Goal: Information Seeking & Learning: Check status

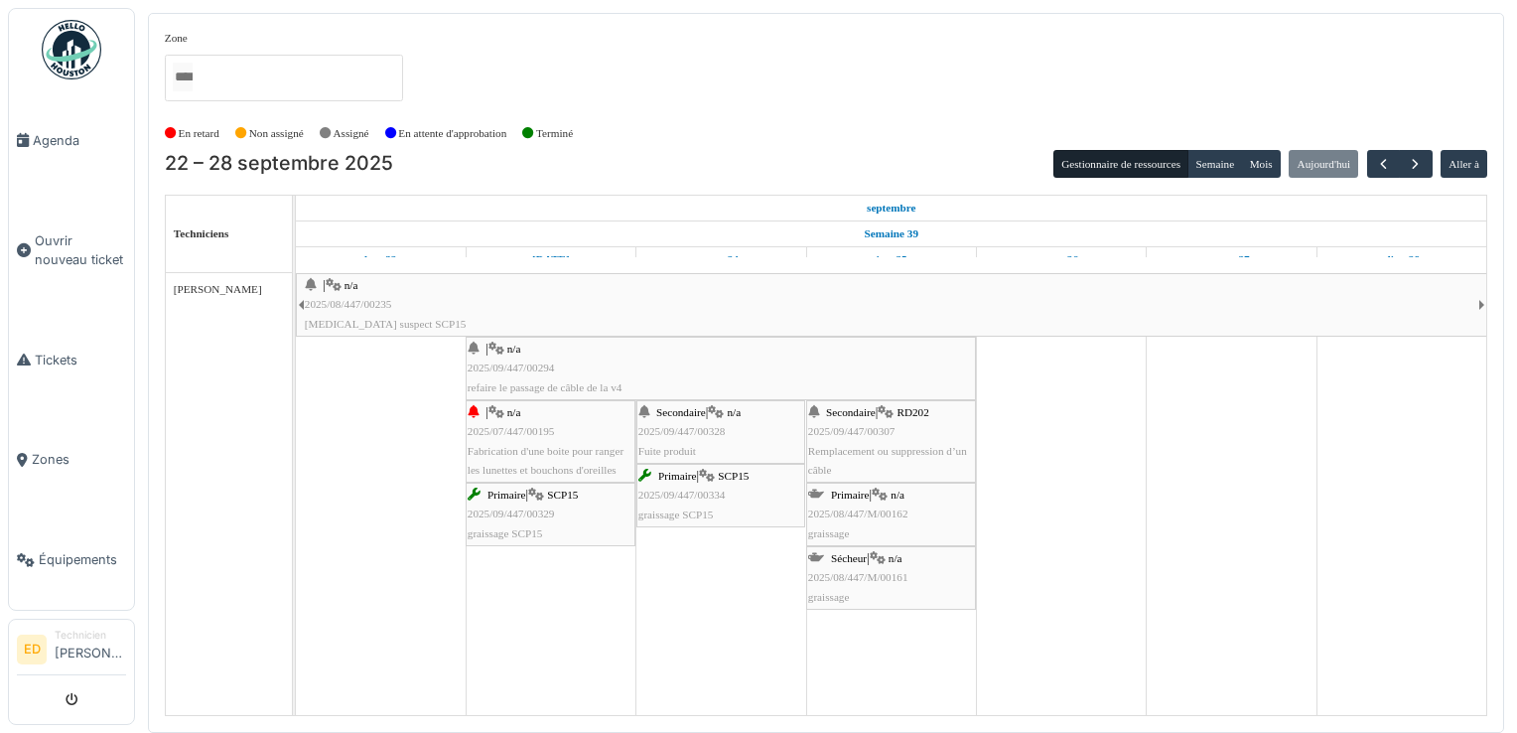
click at [687, 445] on span "Fuite produit" at bounding box center [667, 451] width 58 height 12
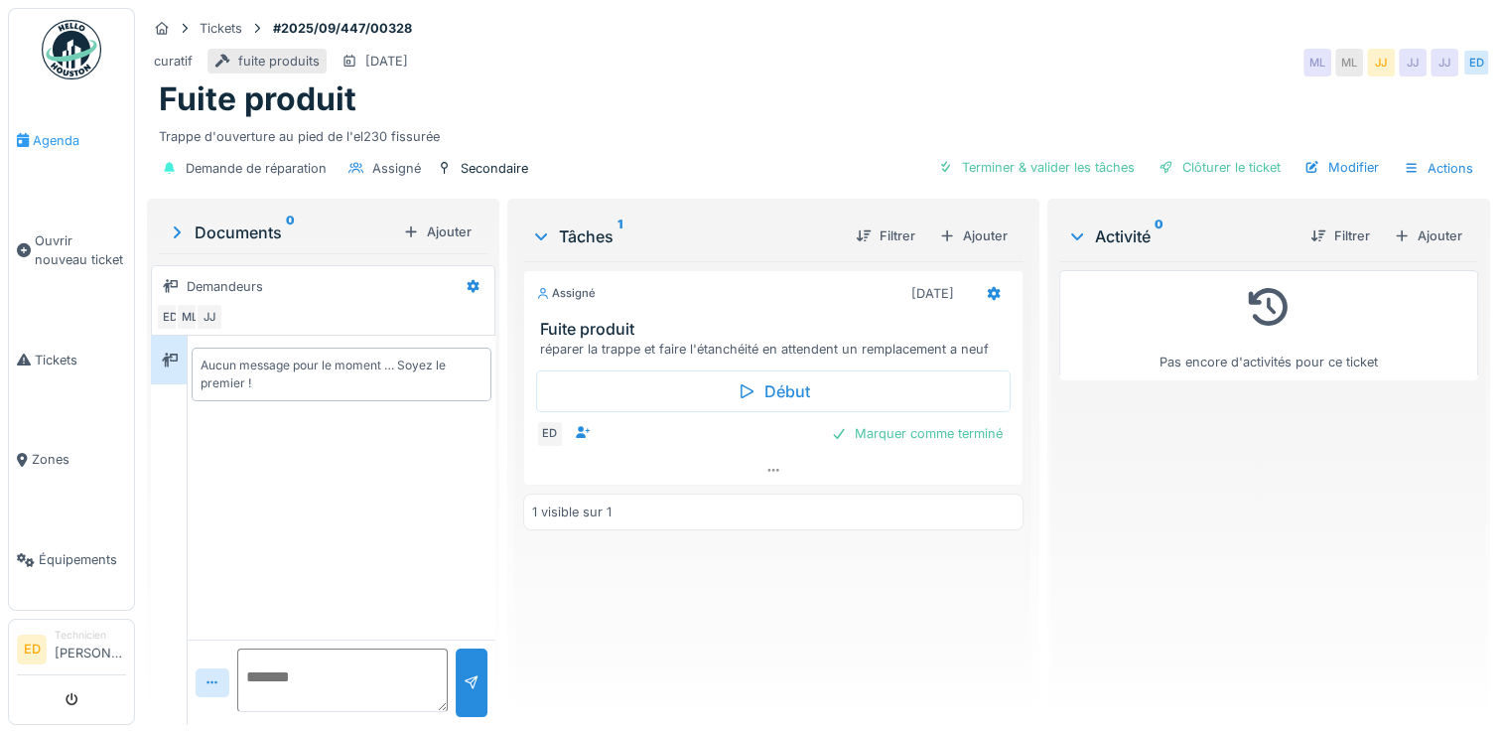
click at [69, 154] on link "Agenda" at bounding box center [71, 140] width 125 height 100
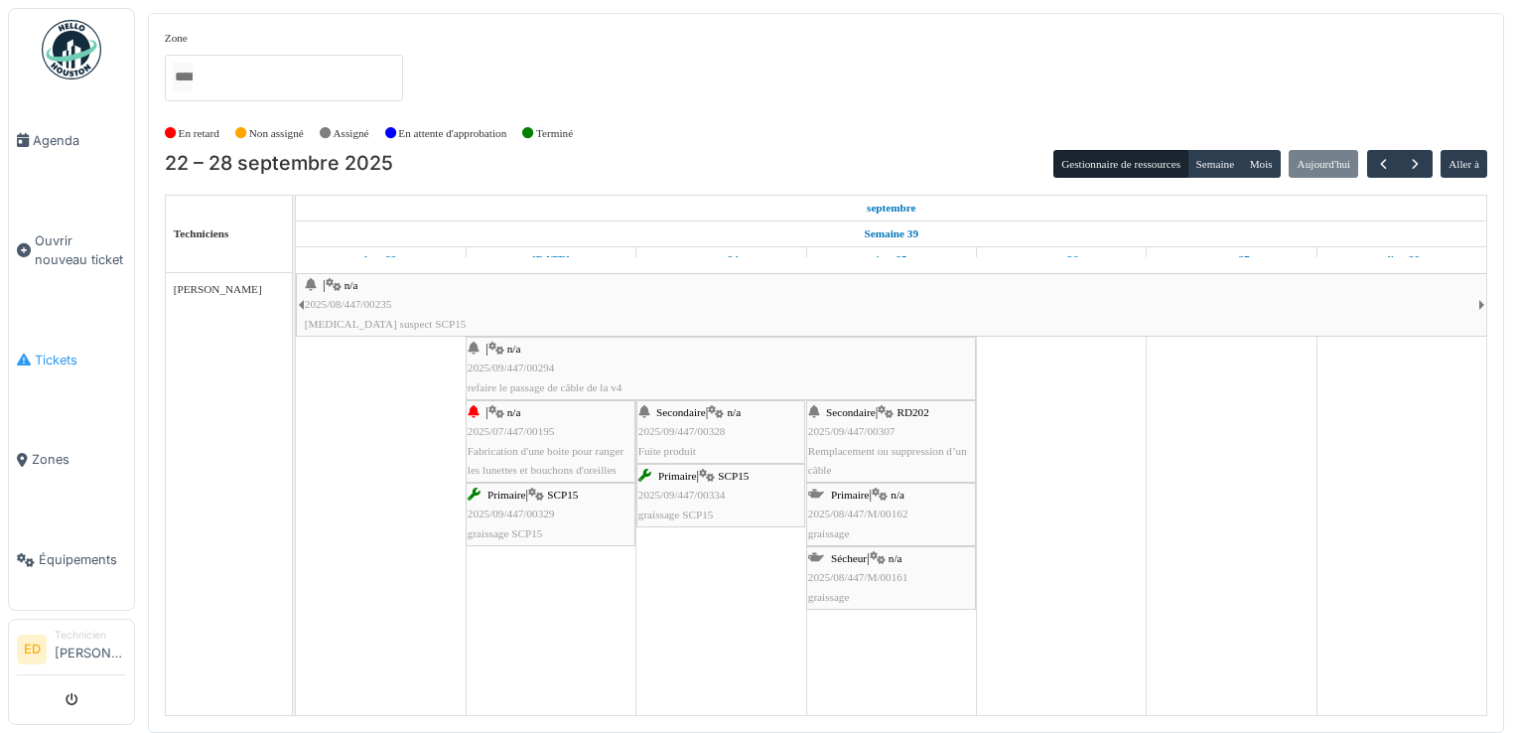
click at [64, 356] on span "Tickets" at bounding box center [80, 359] width 91 height 19
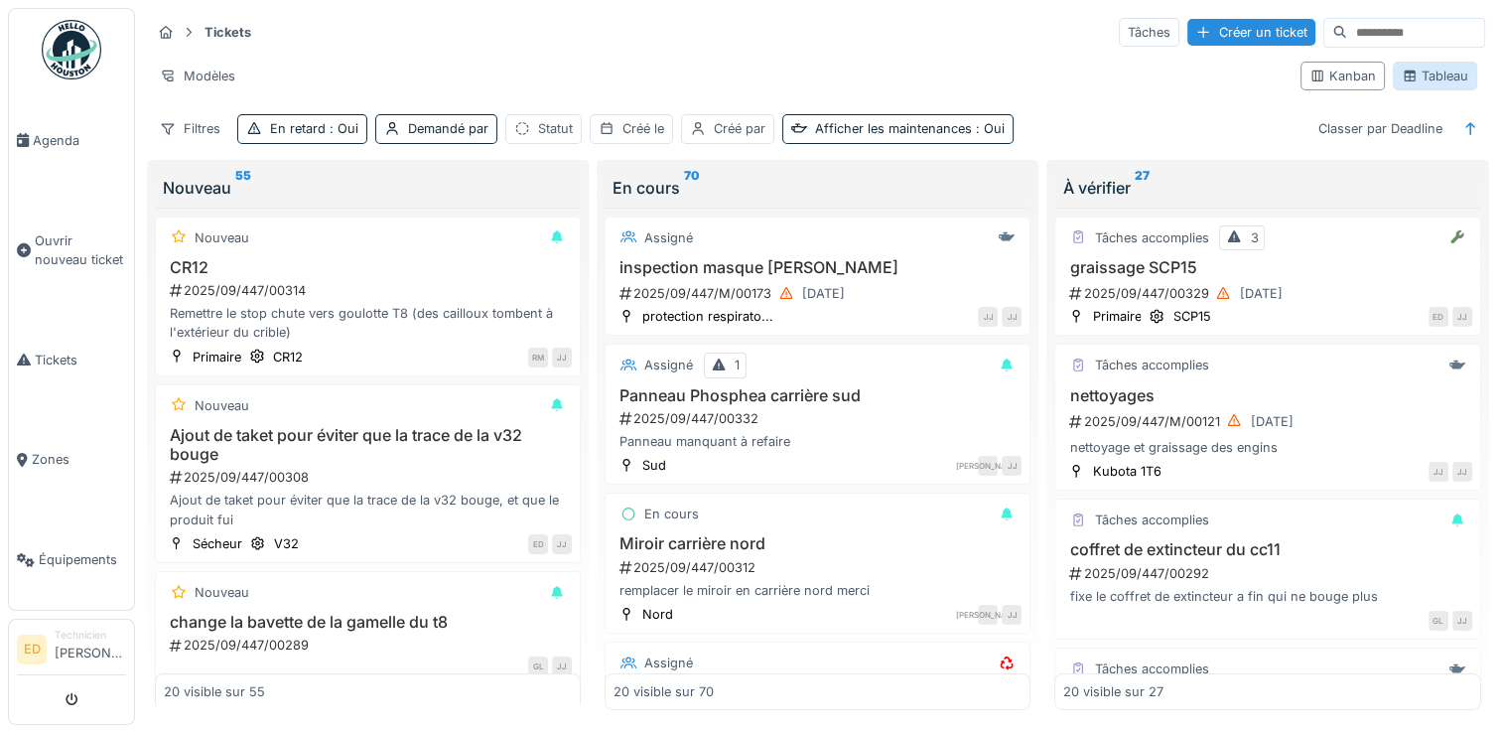
click at [1441, 80] on div "Tableau" at bounding box center [1435, 76] width 67 height 19
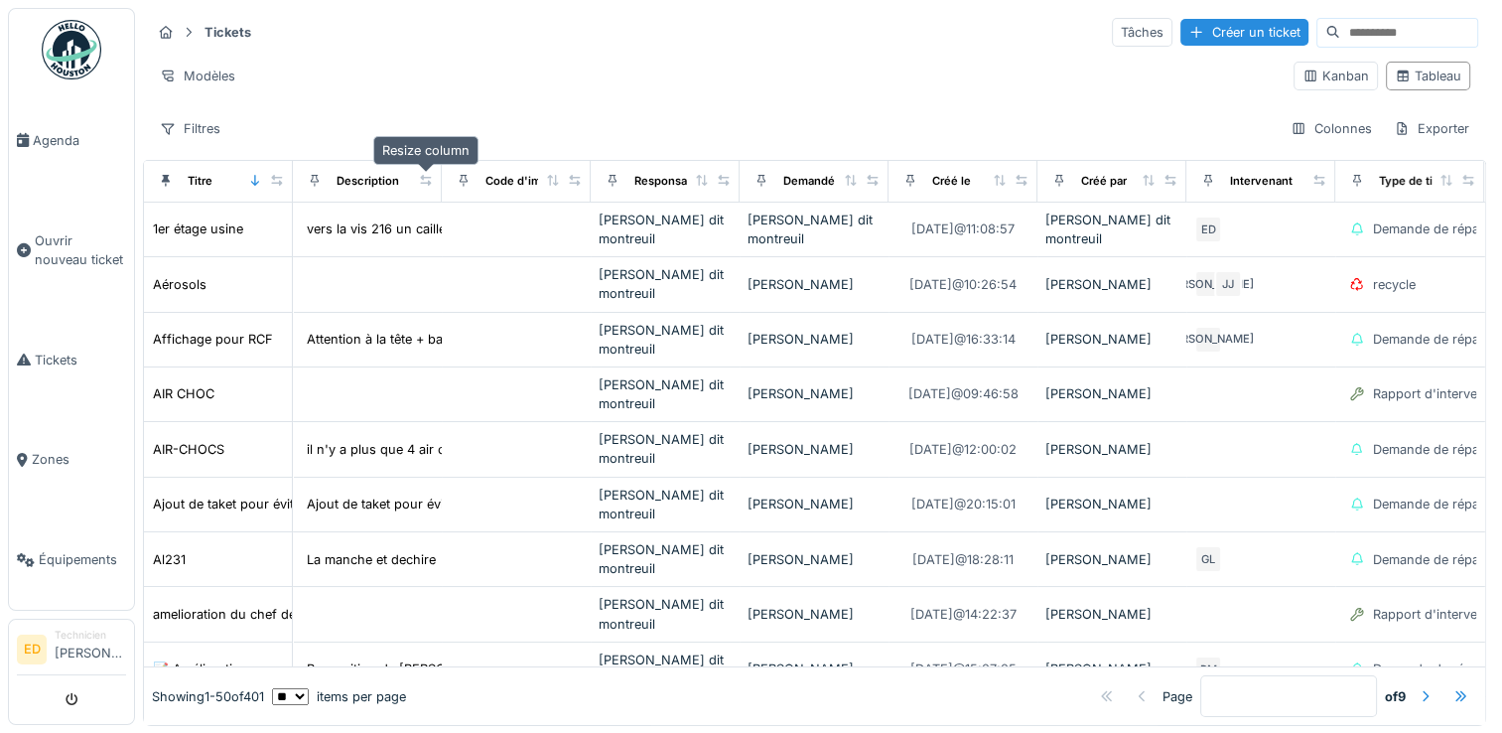
click at [429, 184] on icon at bounding box center [425, 180] width 11 height 11
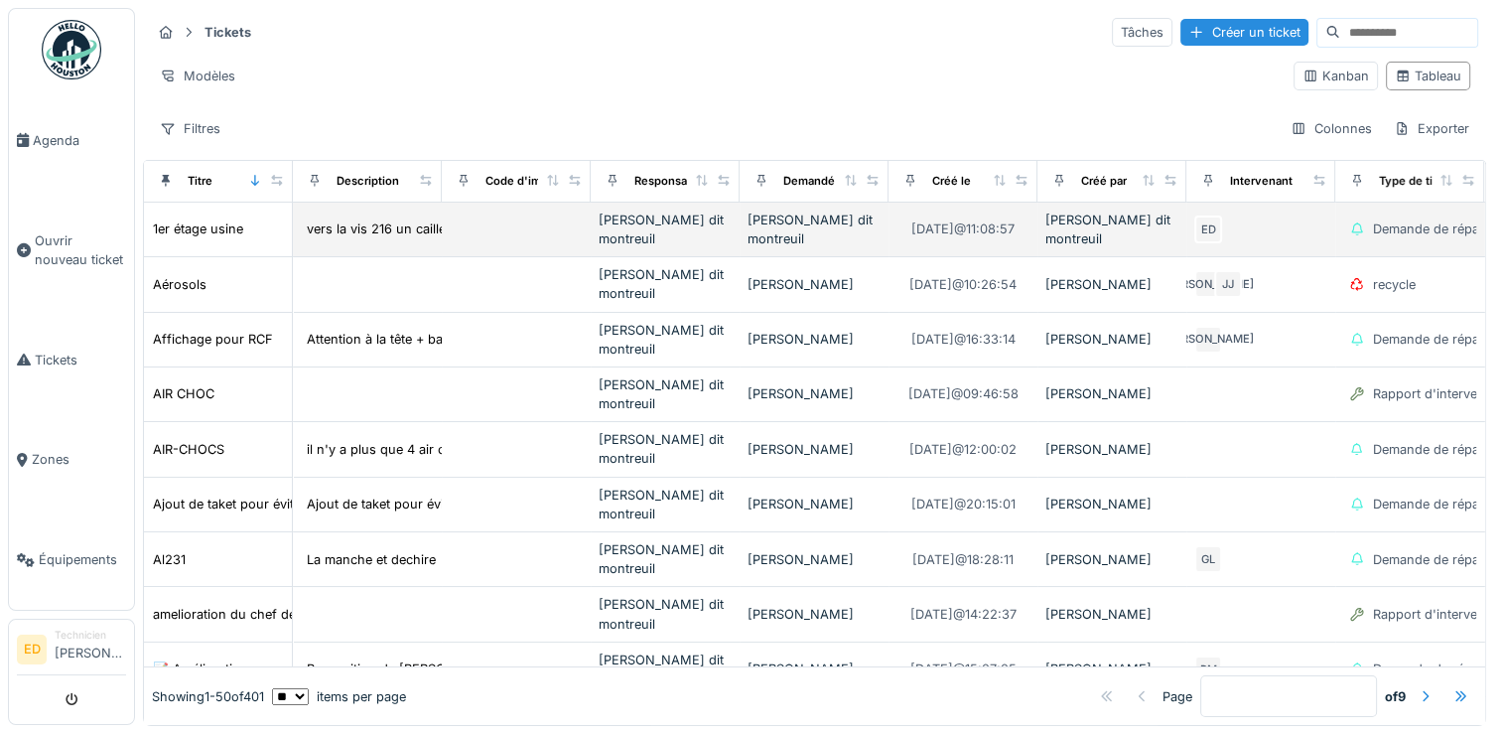
click at [530, 214] on td at bounding box center [516, 230] width 149 height 55
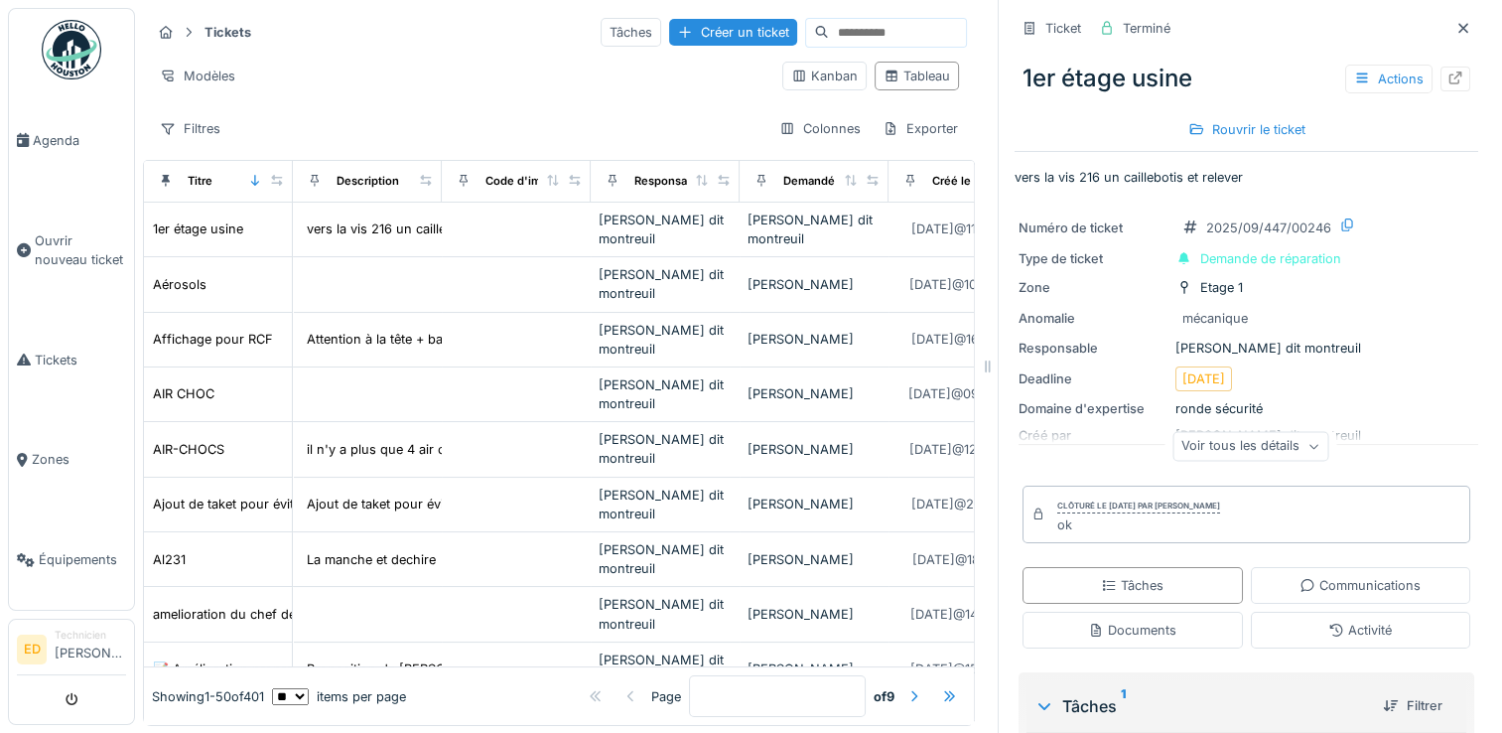
click at [1023, 493] on div "Clôturé le mardi 9 septembre 2025 par Jeremy Jules Dit Montreuil ok" at bounding box center [1247, 514] width 448 height 58
click at [1197, 439] on div "Voir tous les détails" at bounding box center [1251, 446] width 156 height 29
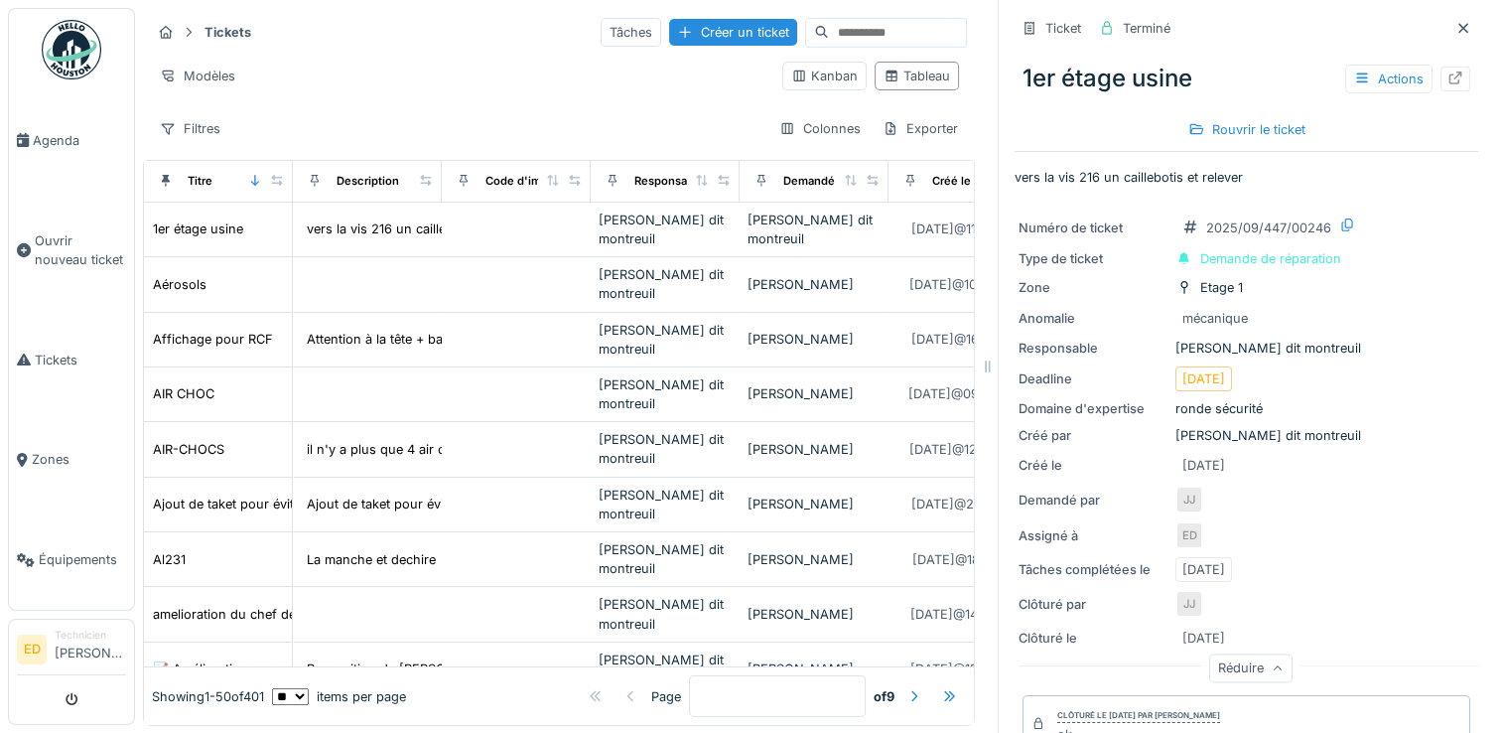
click at [1272, 666] on icon at bounding box center [1278, 668] width 12 height 10
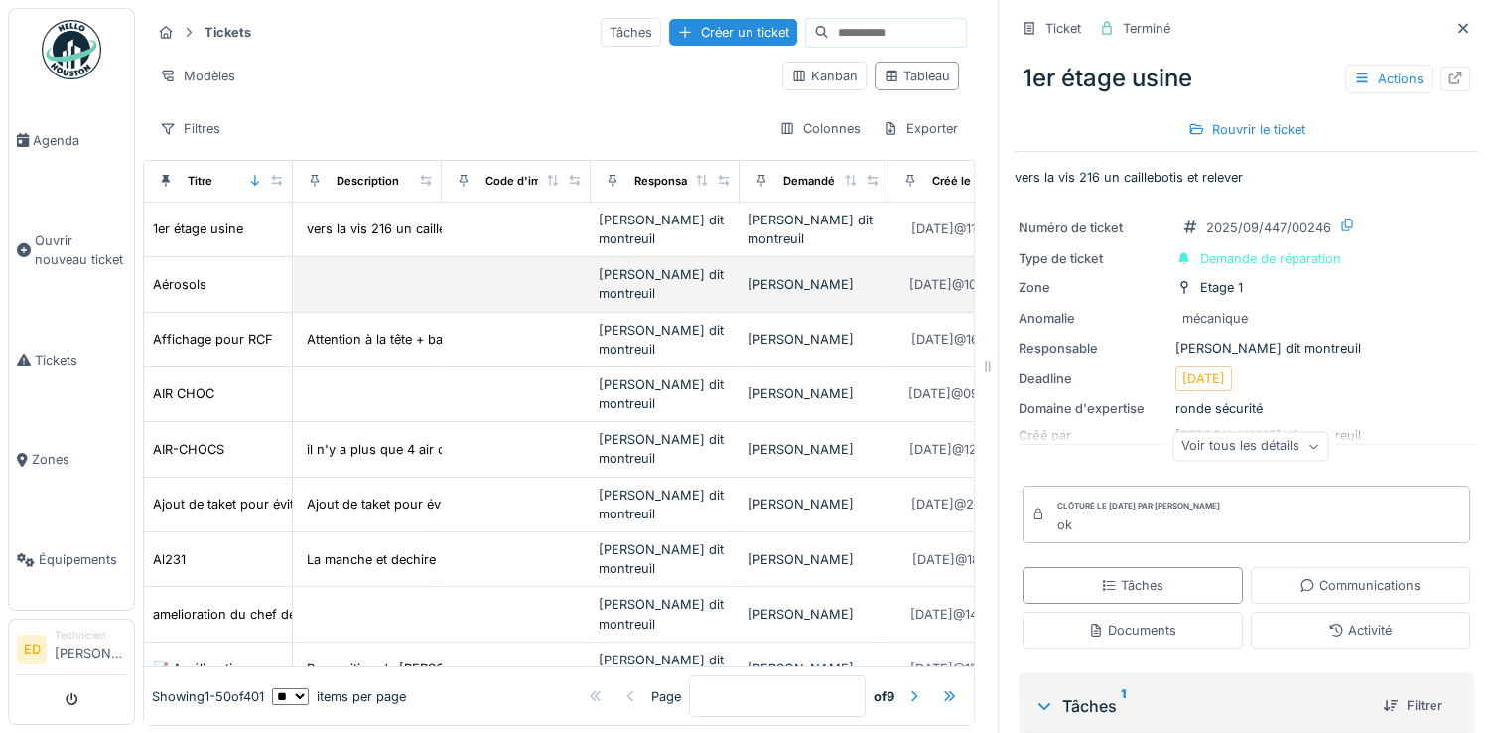
click at [524, 266] on td at bounding box center [516, 284] width 149 height 55
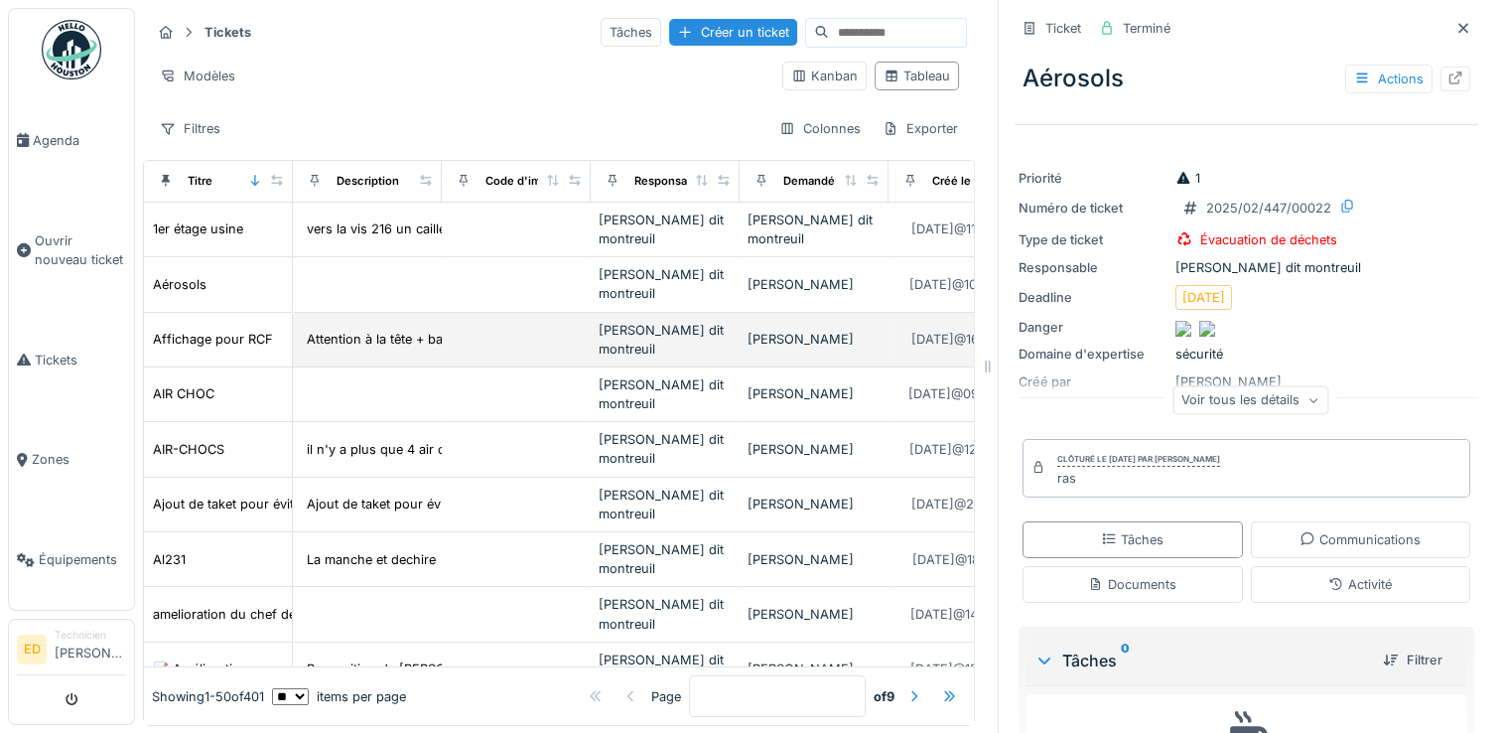
click at [525, 325] on td at bounding box center [516, 340] width 149 height 55
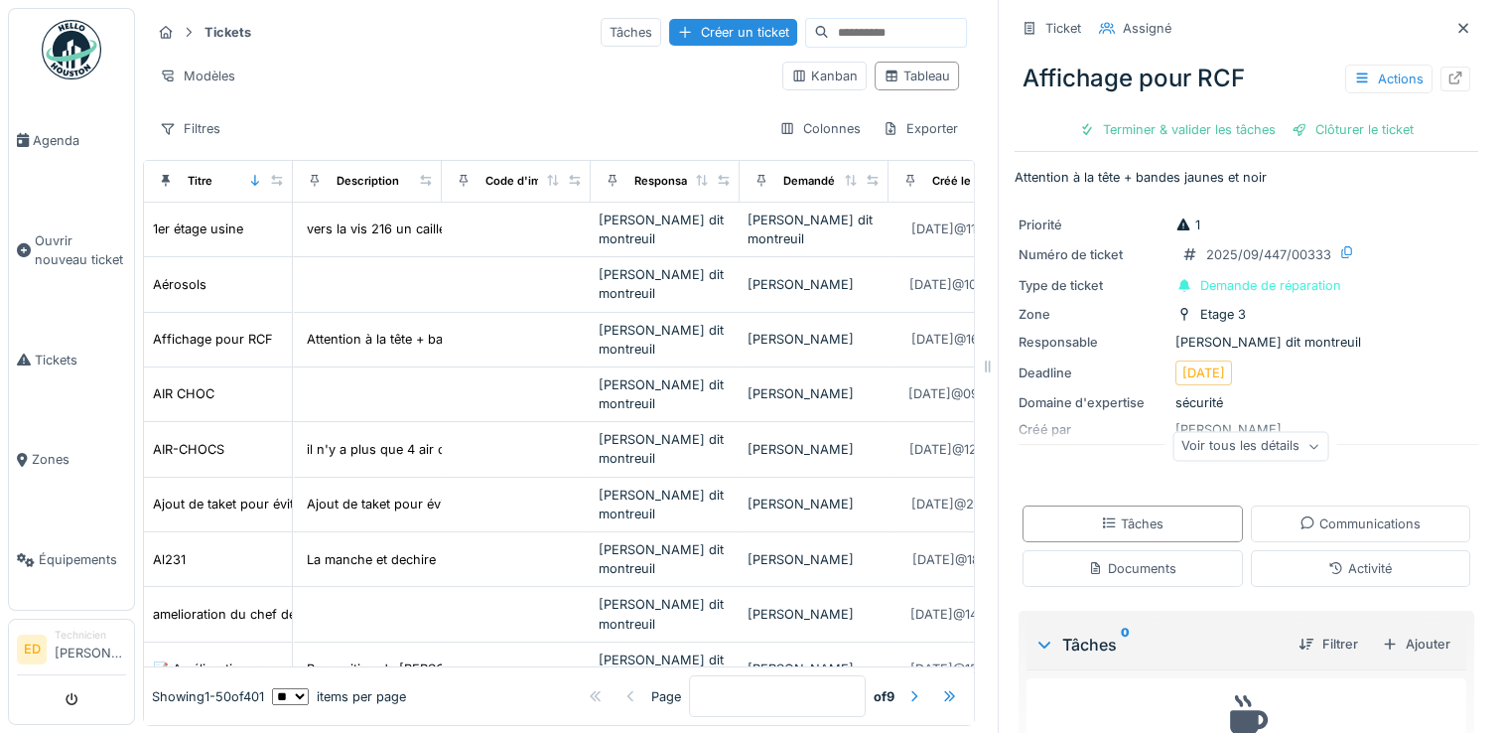
click at [1173, 451] on div "Voir tous les détails" at bounding box center [1251, 446] width 156 height 29
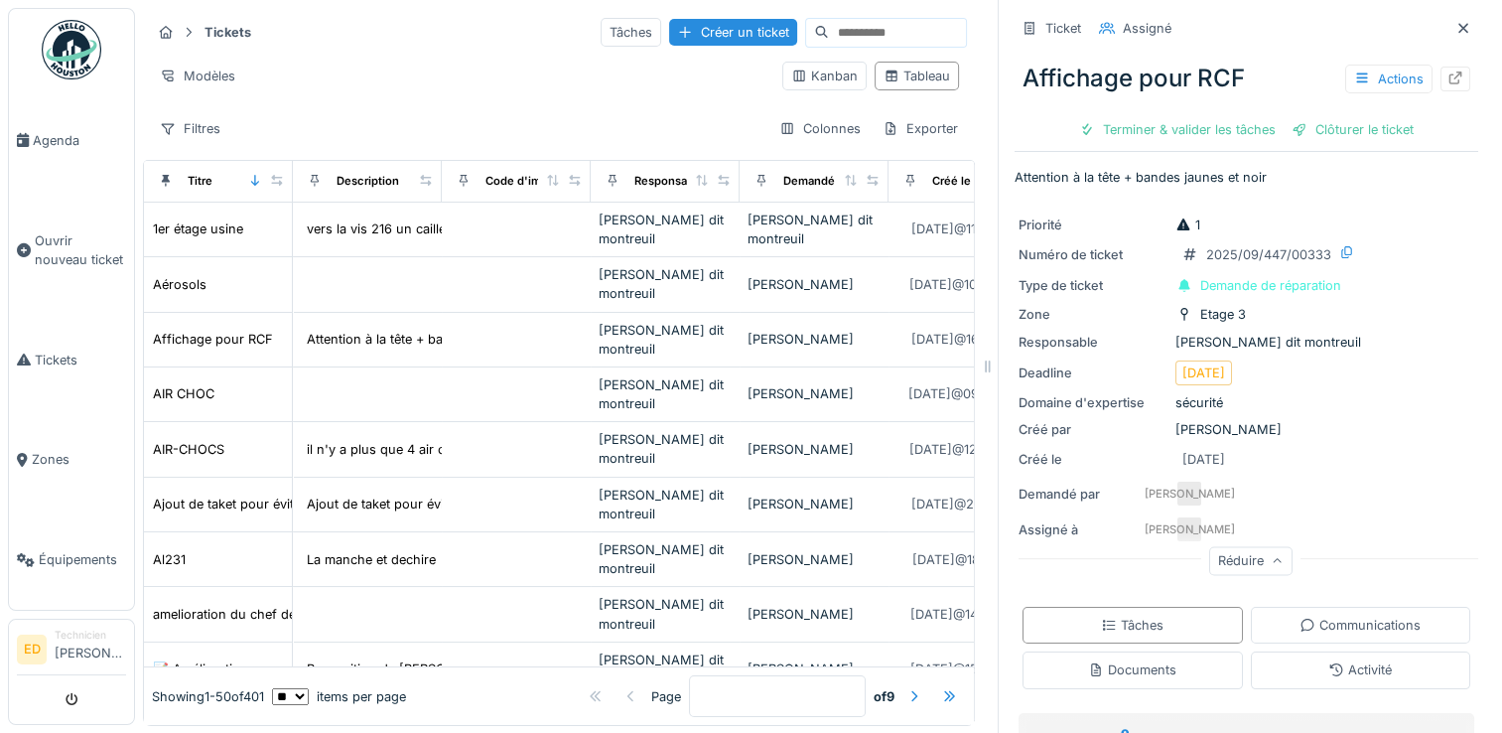
click at [1344, 553] on div "Réduire" at bounding box center [1251, 564] width 464 height 64
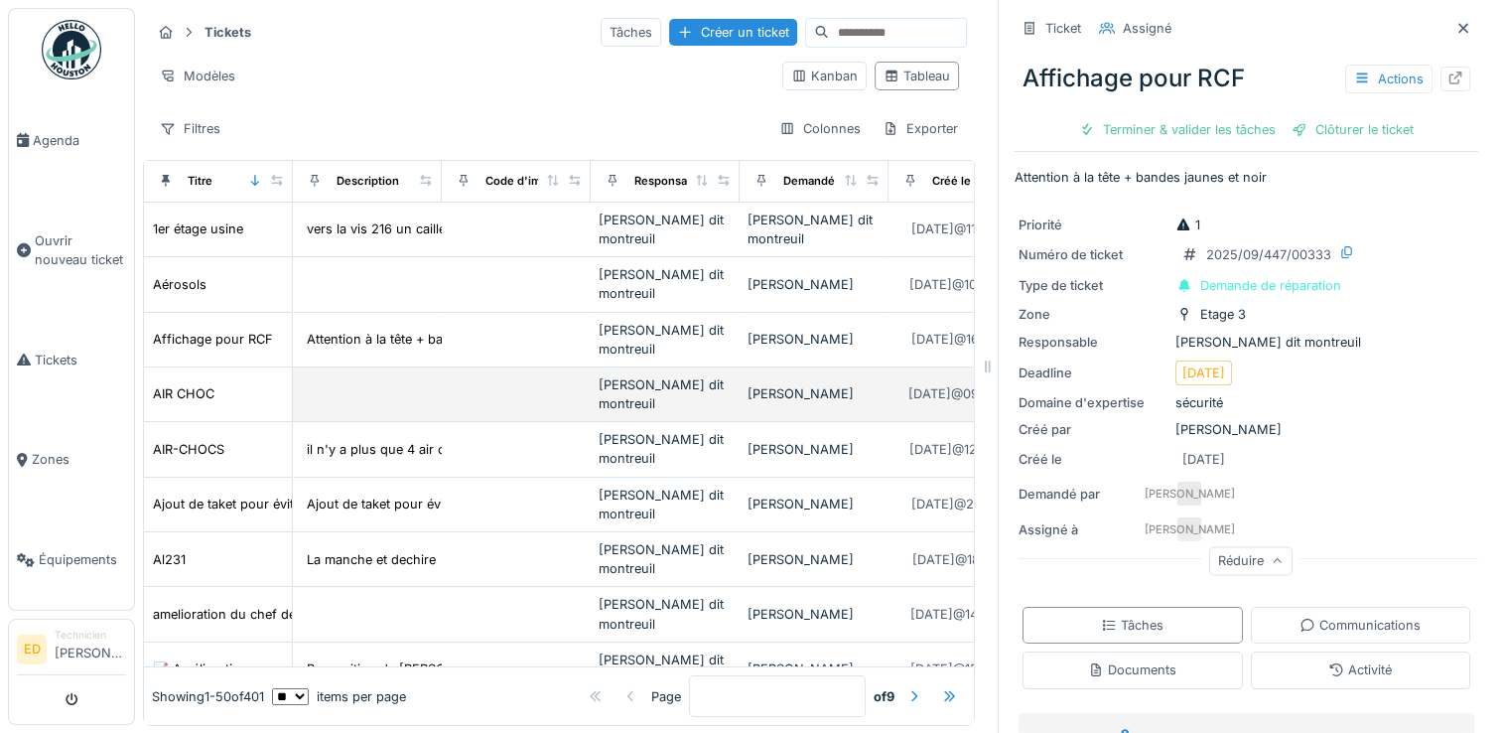
click at [496, 411] on td at bounding box center [516, 394] width 149 height 55
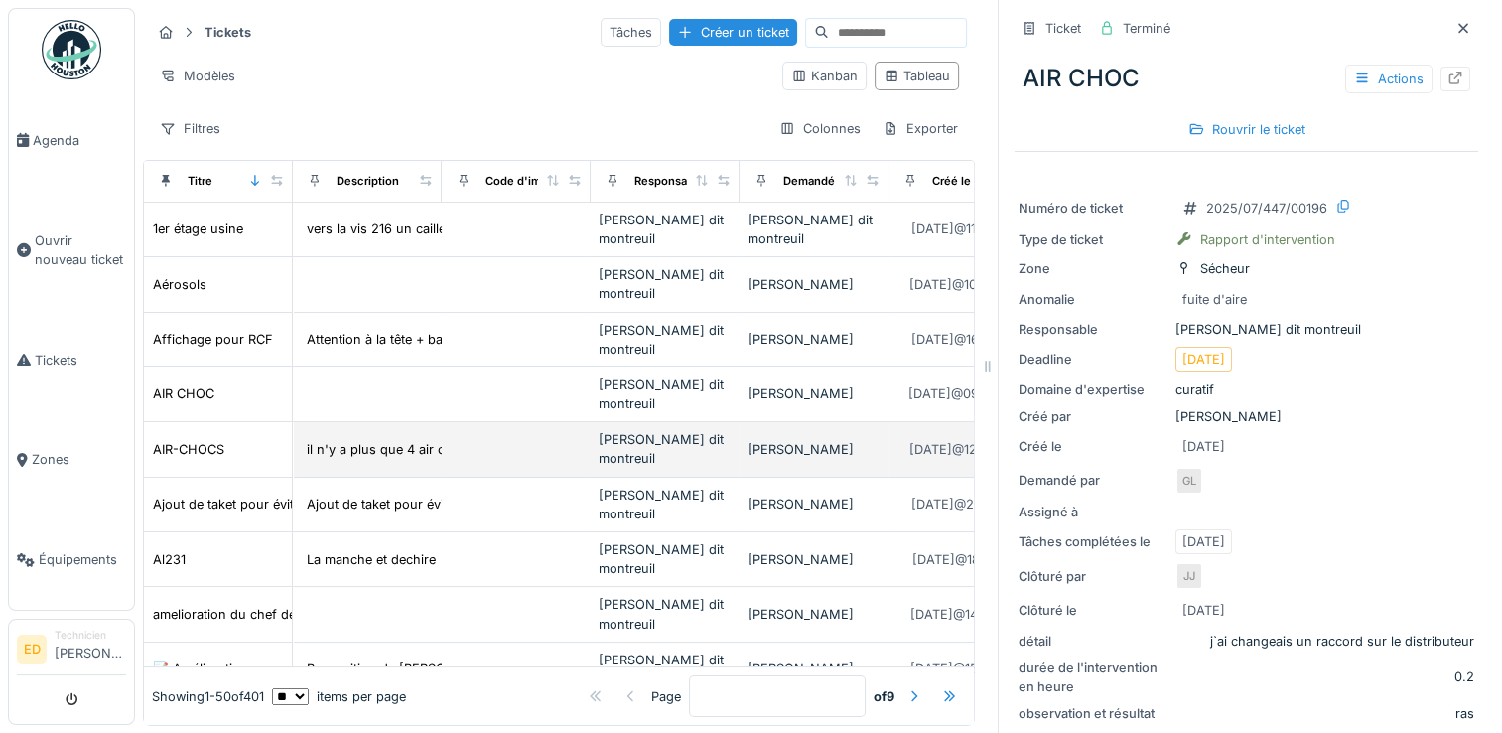
click at [504, 441] on td at bounding box center [516, 449] width 149 height 55
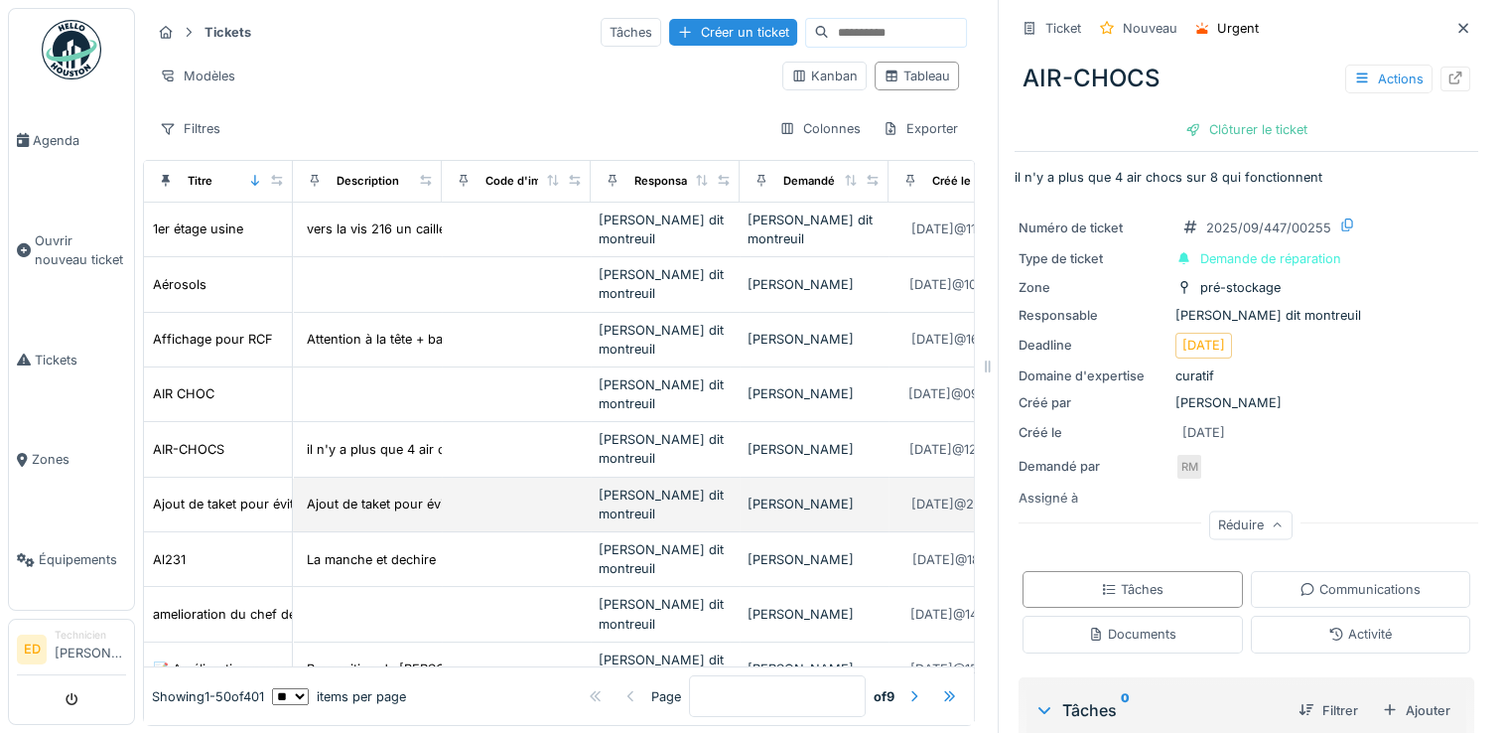
click at [506, 485] on td at bounding box center [516, 505] width 149 height 55
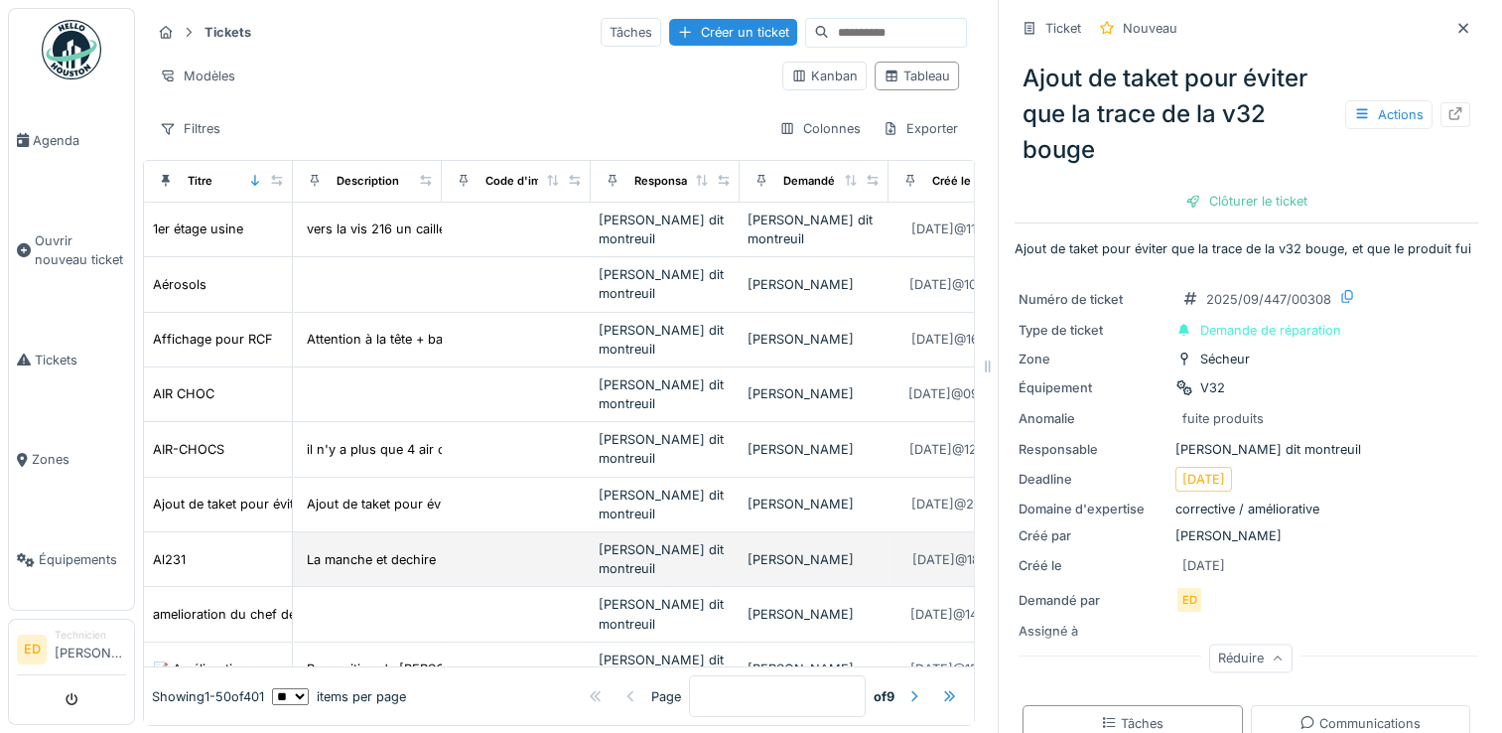
click at [550, 546] on td at bounding box center [516, 559] width 149 height 55
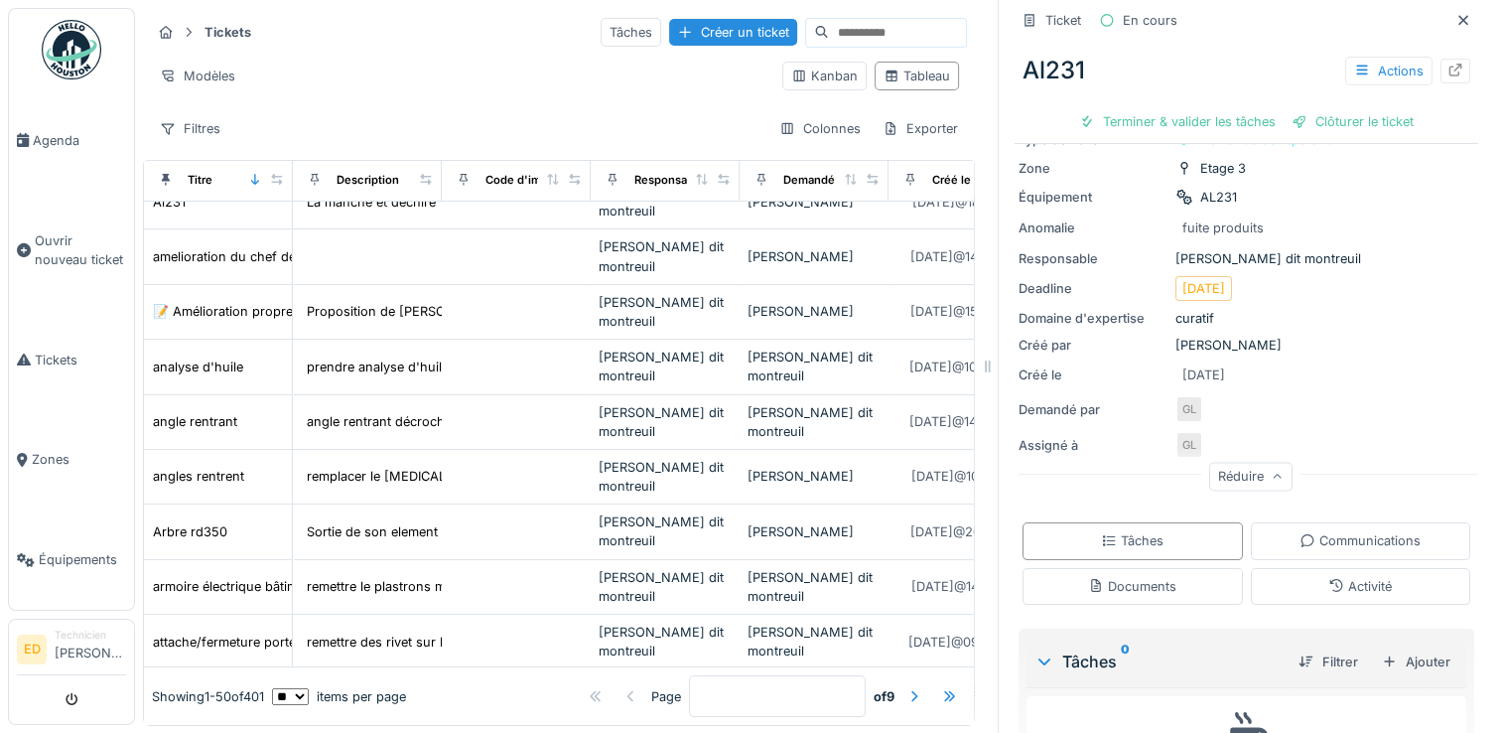
scroll to position [397, 0]
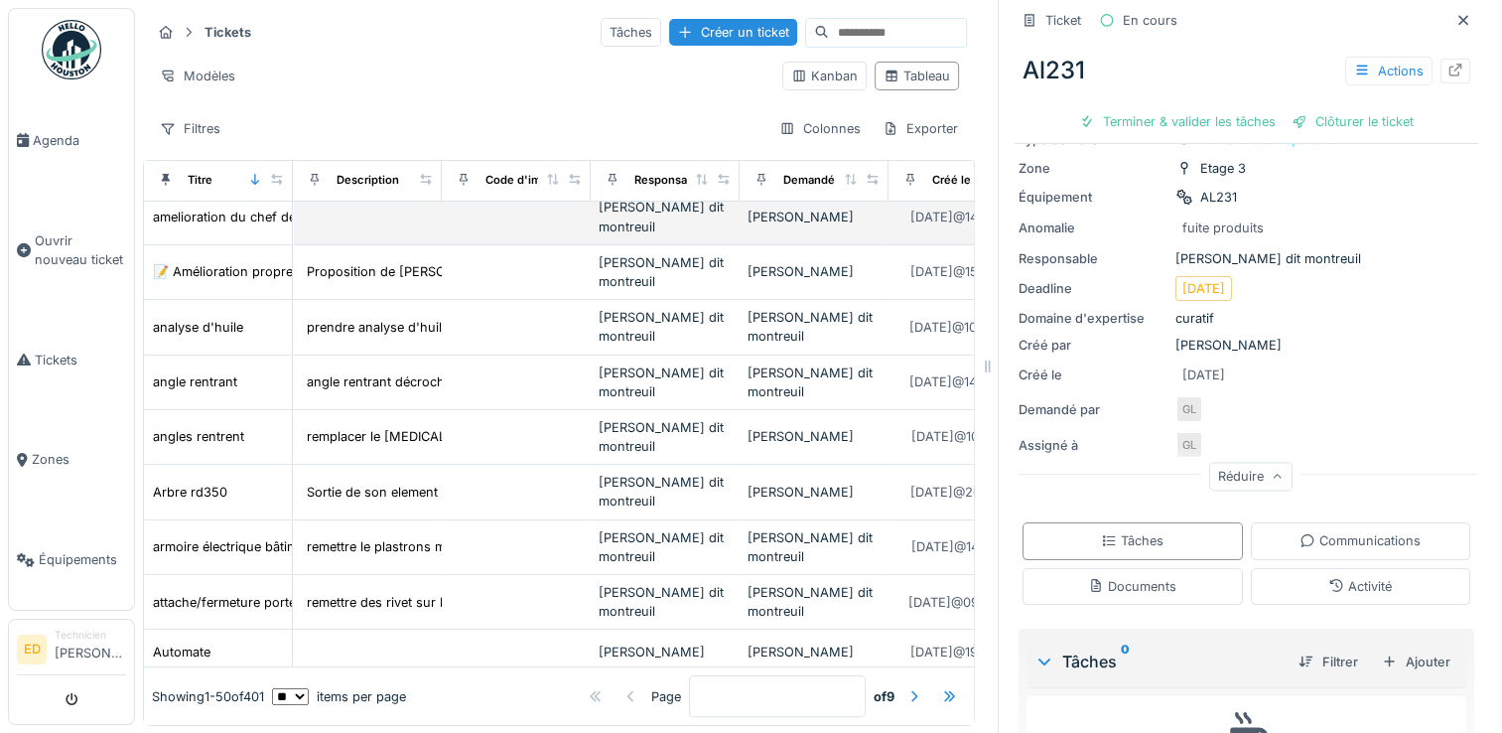
click at [483, 238] on td at bounding box center [516, 217] width 149 height 55
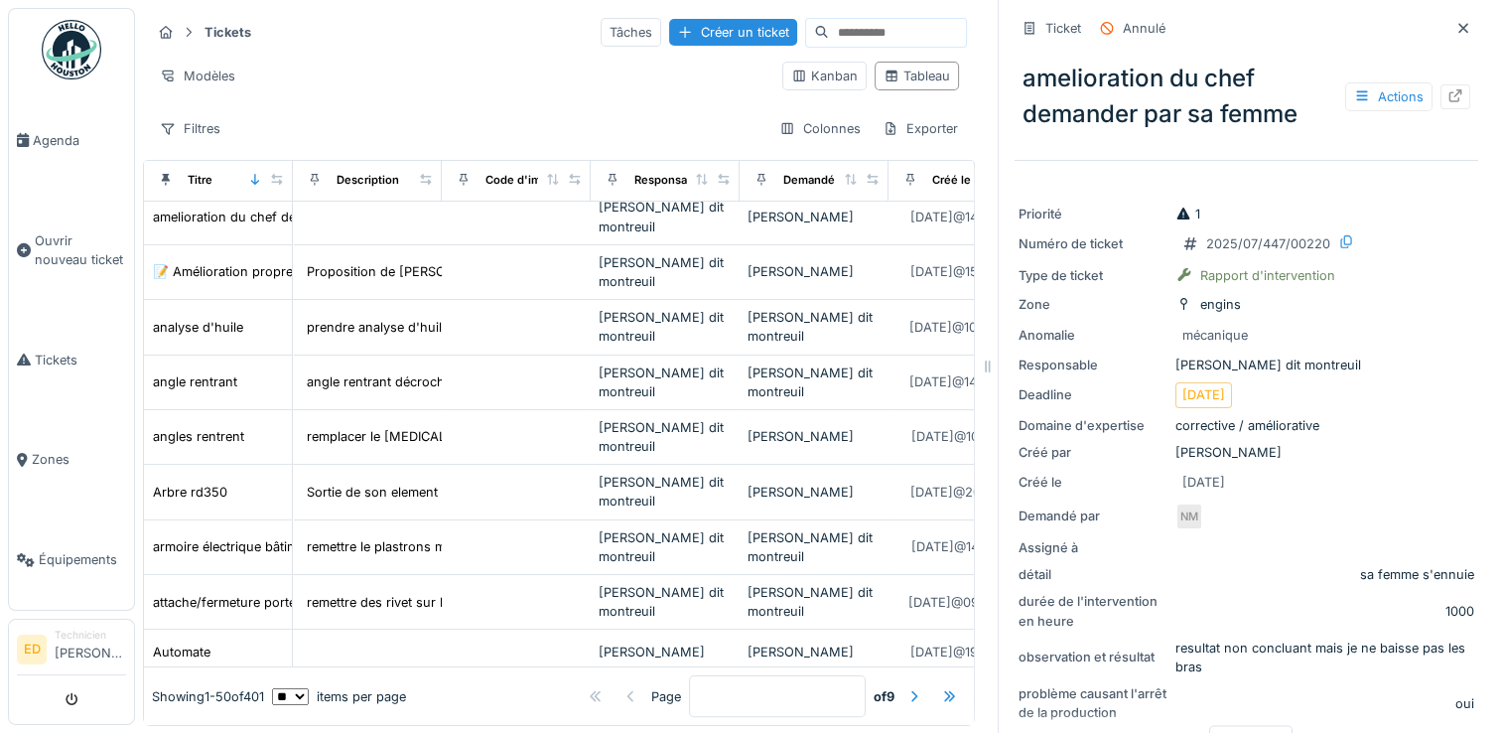
click at [961, 89] on div "Tickets Tâches Créer un ticket Modèles Kanban Tableau Filtres Colonnes Exporter…" at bounding box center [818, 367] width 1367 height 734
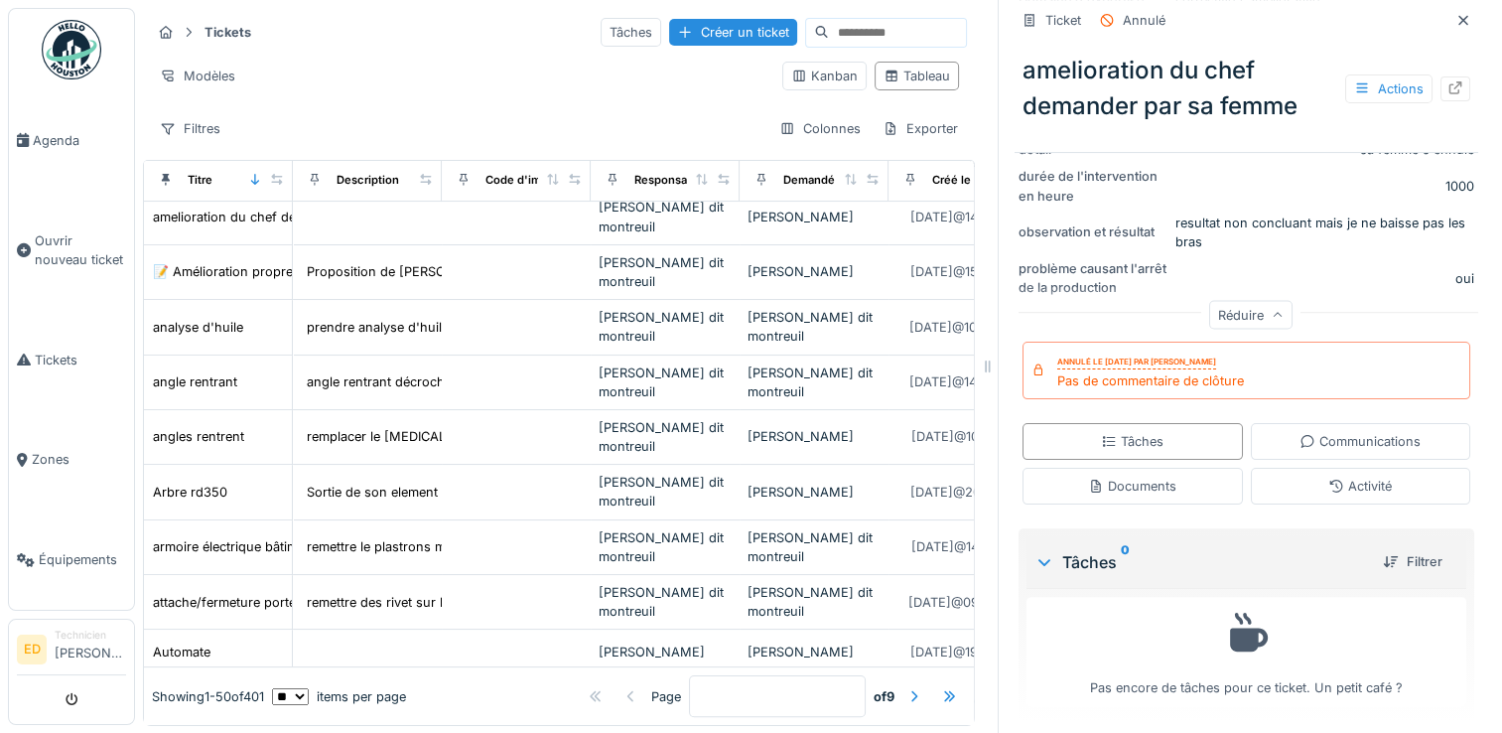
scroll to position [423, 0]
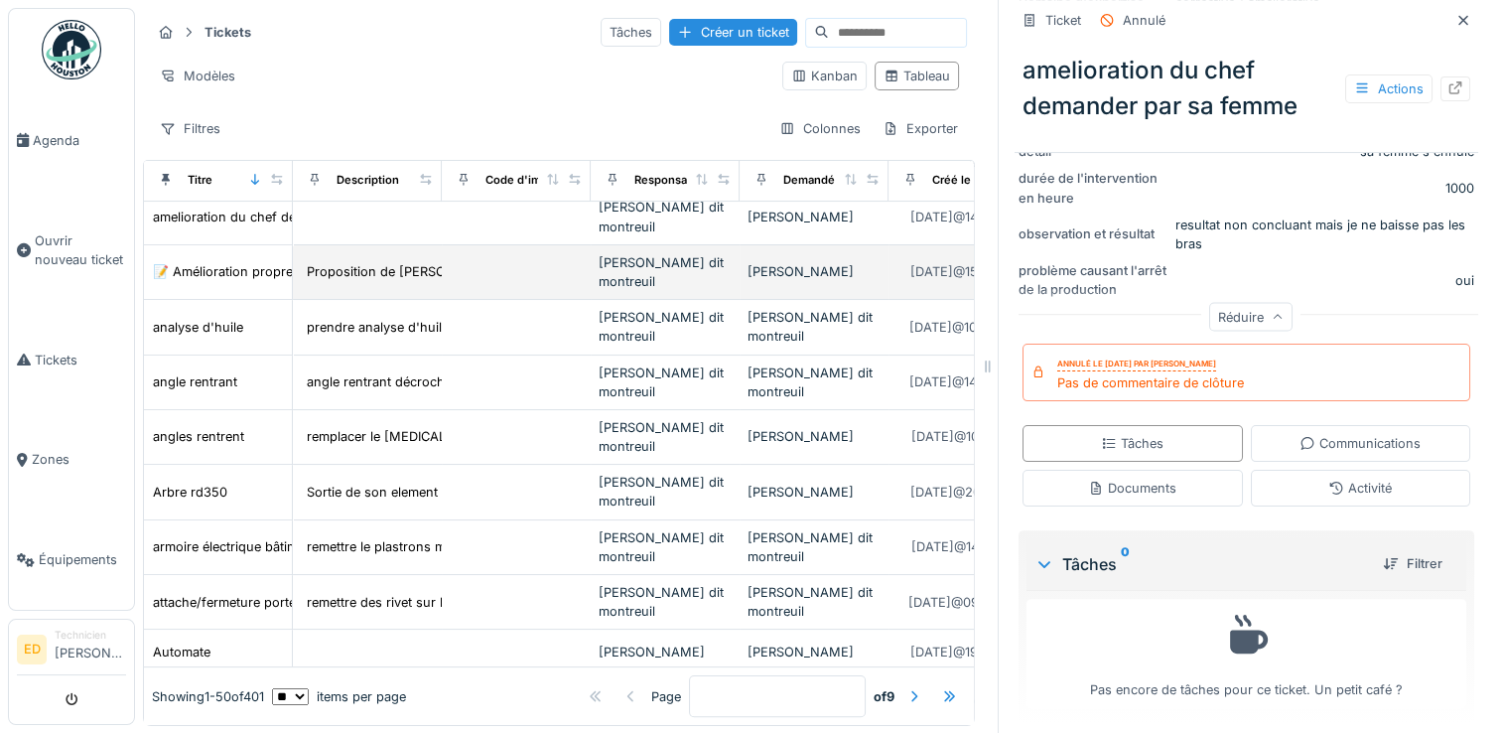
click at [512, 287] on td at bounding box center [516, 272] width 149 height 55
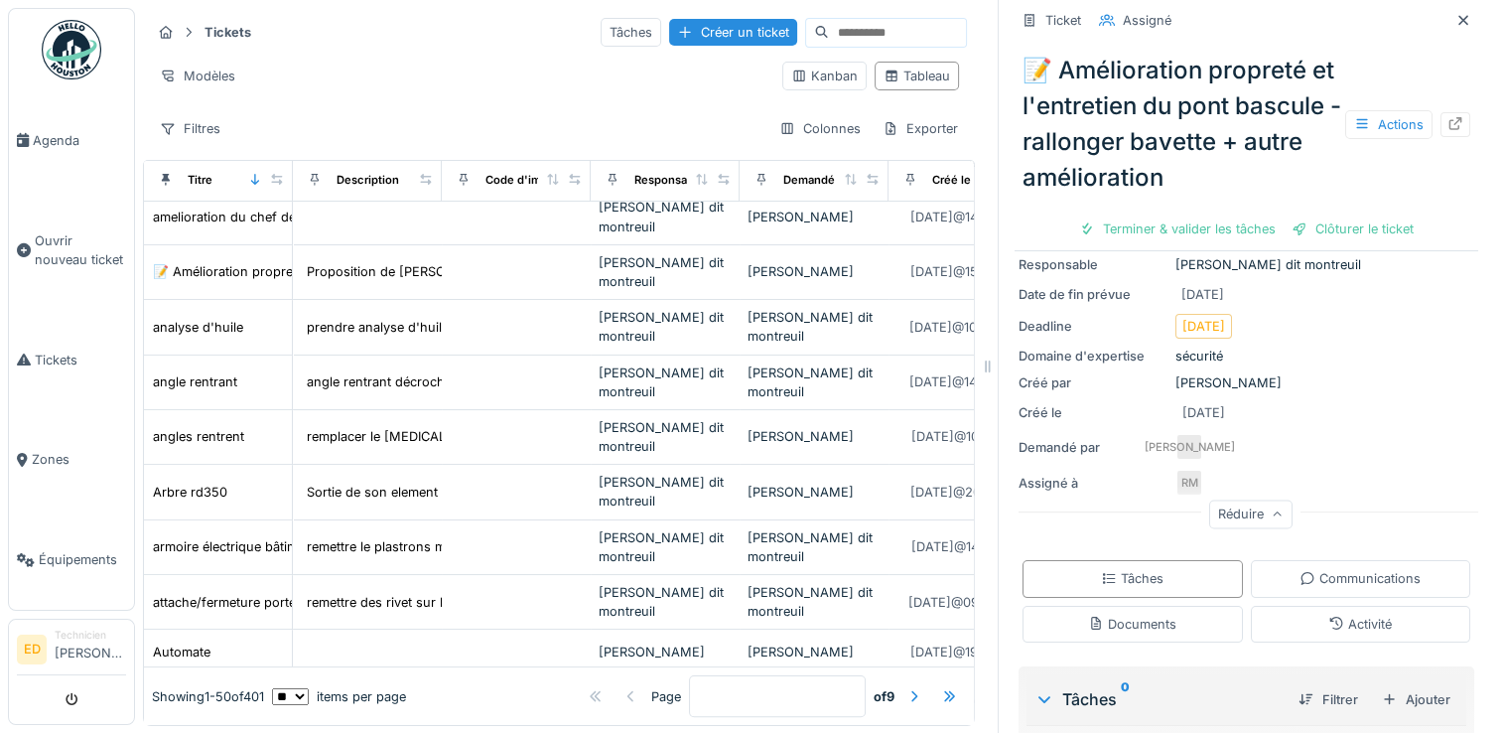
scroll to position [199, 0]
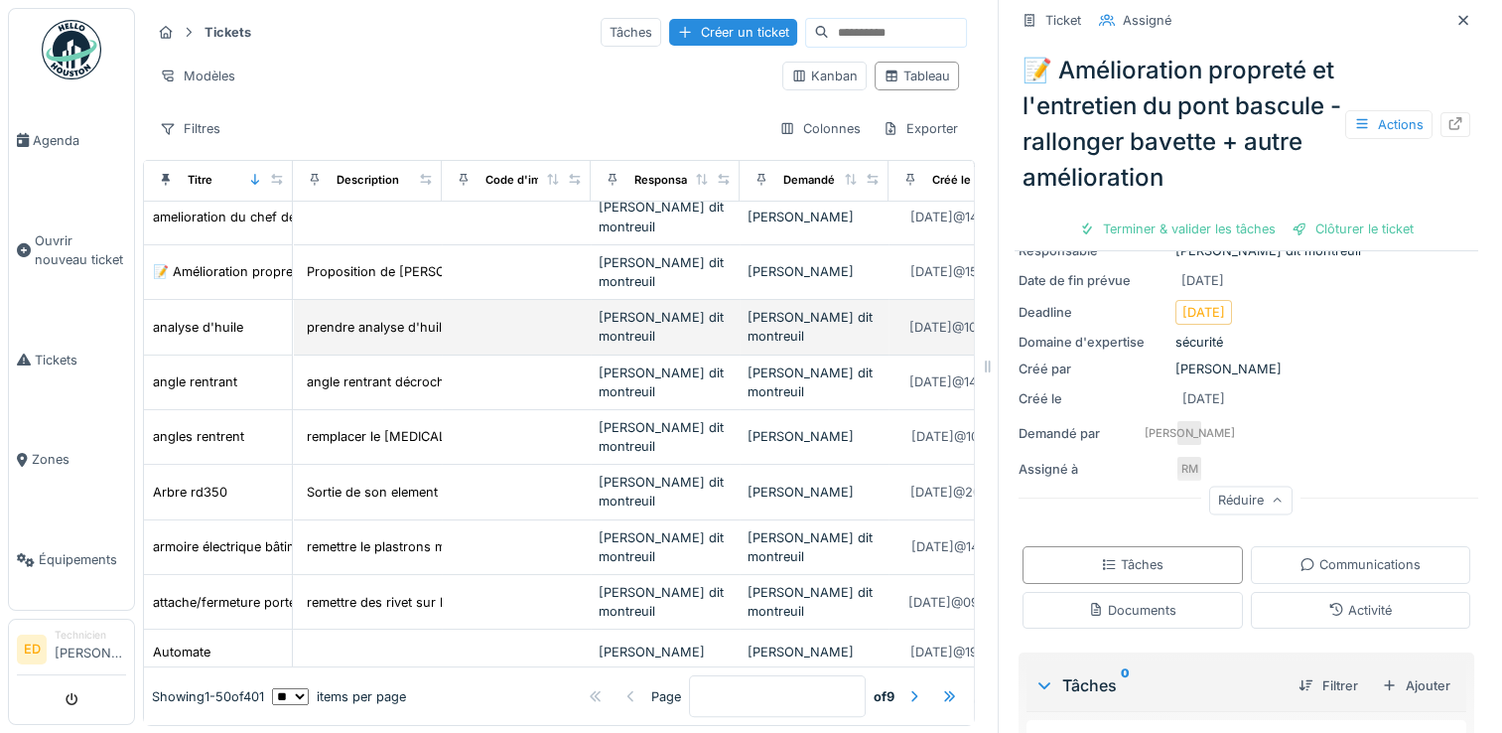
click at [628, 321] on div "Jeremy Jules dit montreuil" at bounding box center [665, 327] width 133 height 38
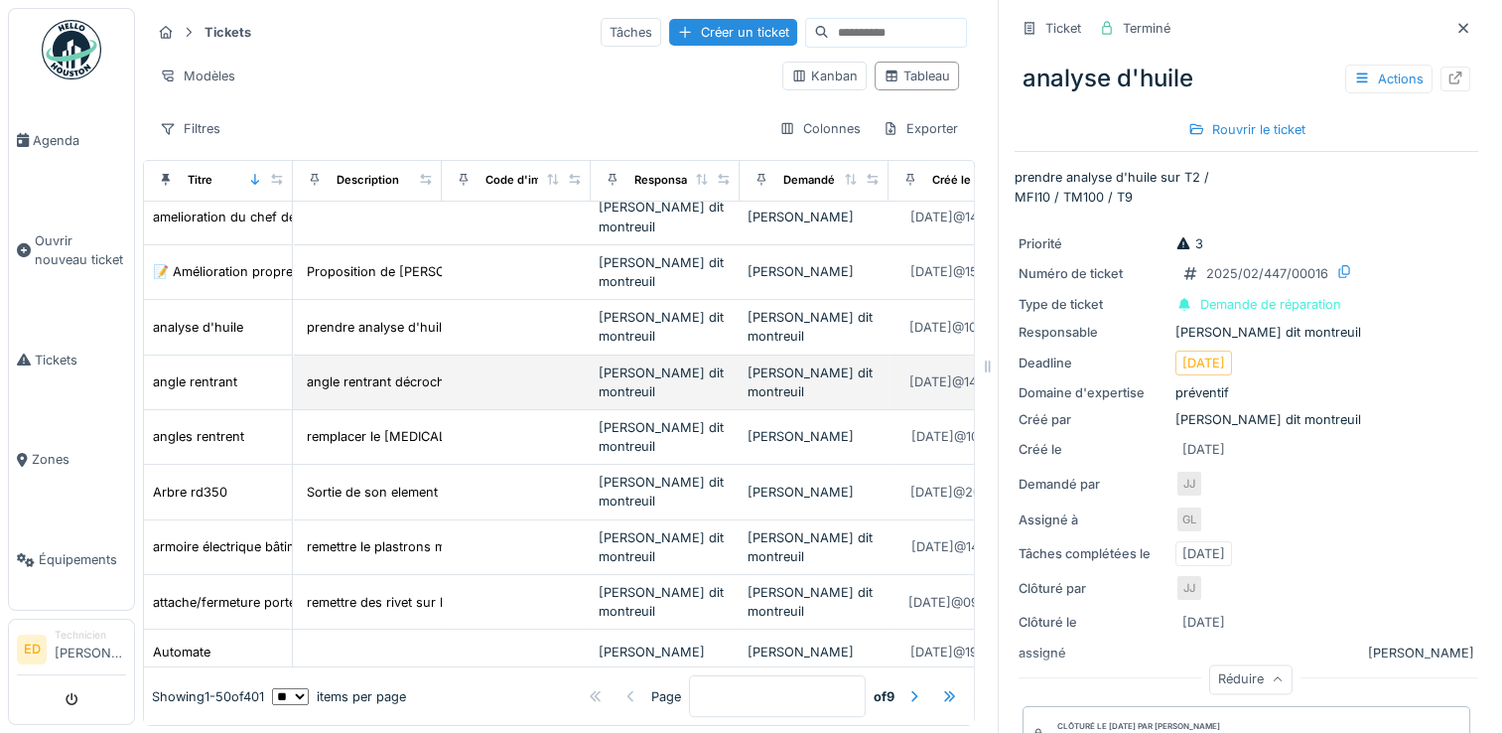
click at [485, 358] on td at bounding box center [516, 382] width 149 height 55
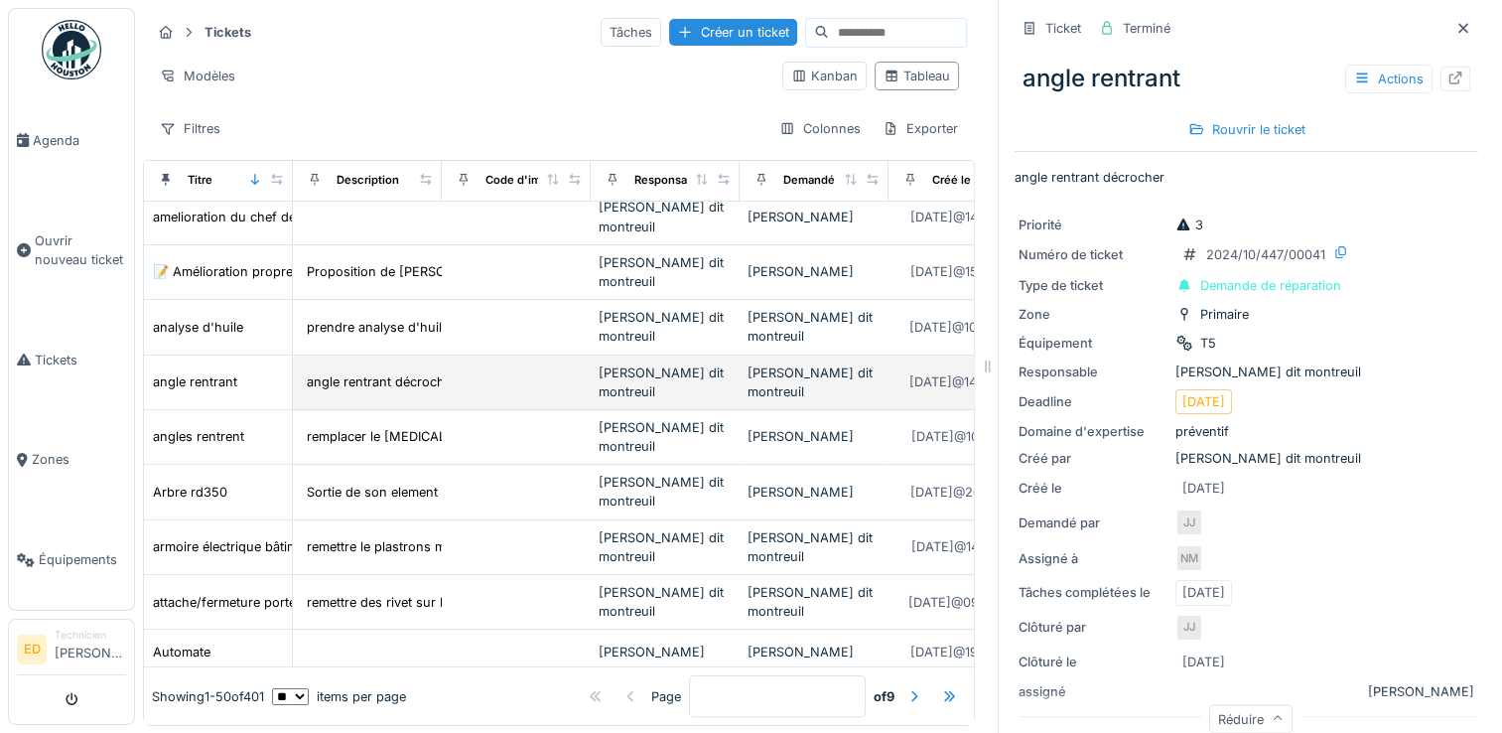
click at [469, 373] on td at bounding box center [516, 382] width 149 height 55
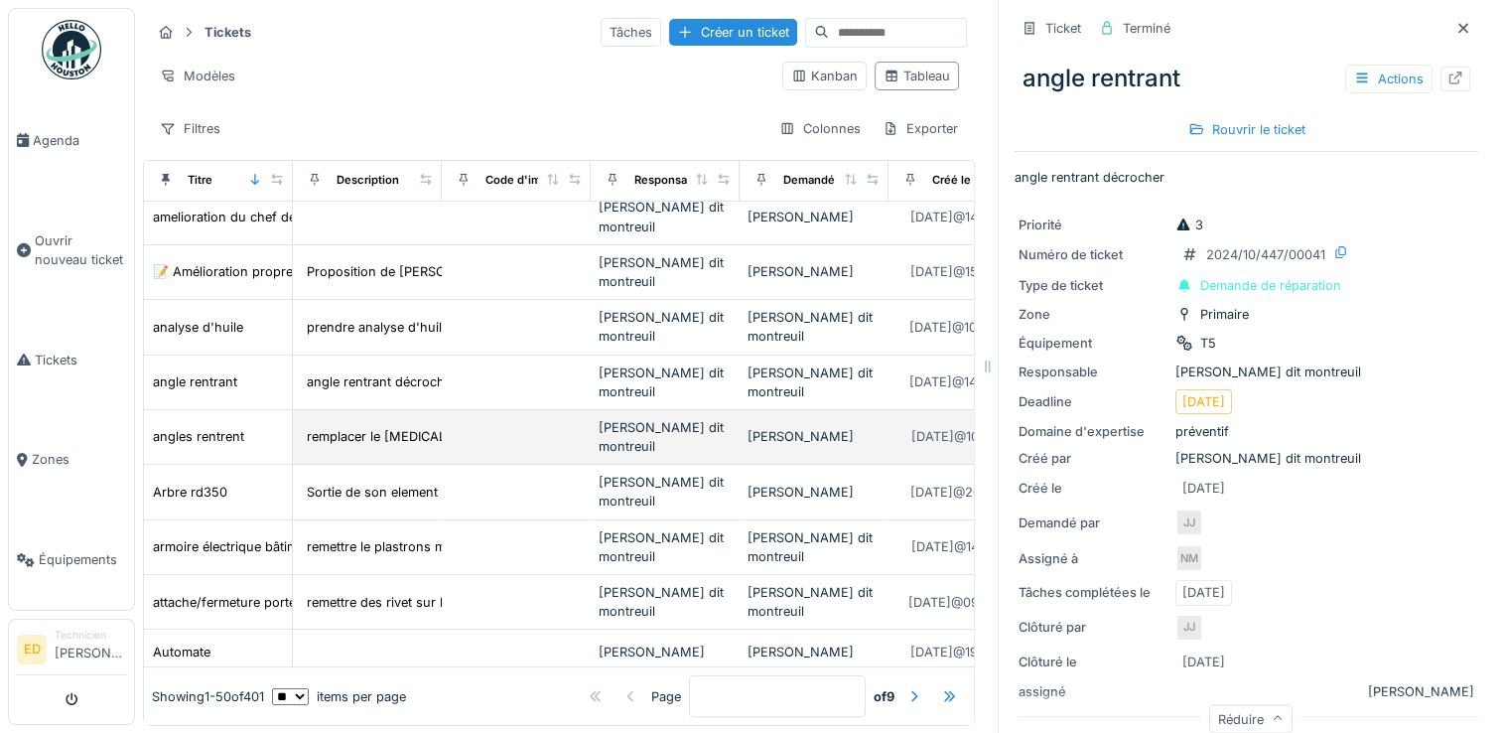
click at [639, 411] on td "Jeremy Jules dit montreuil" at bounding box center [665, 437] width 149 height 55
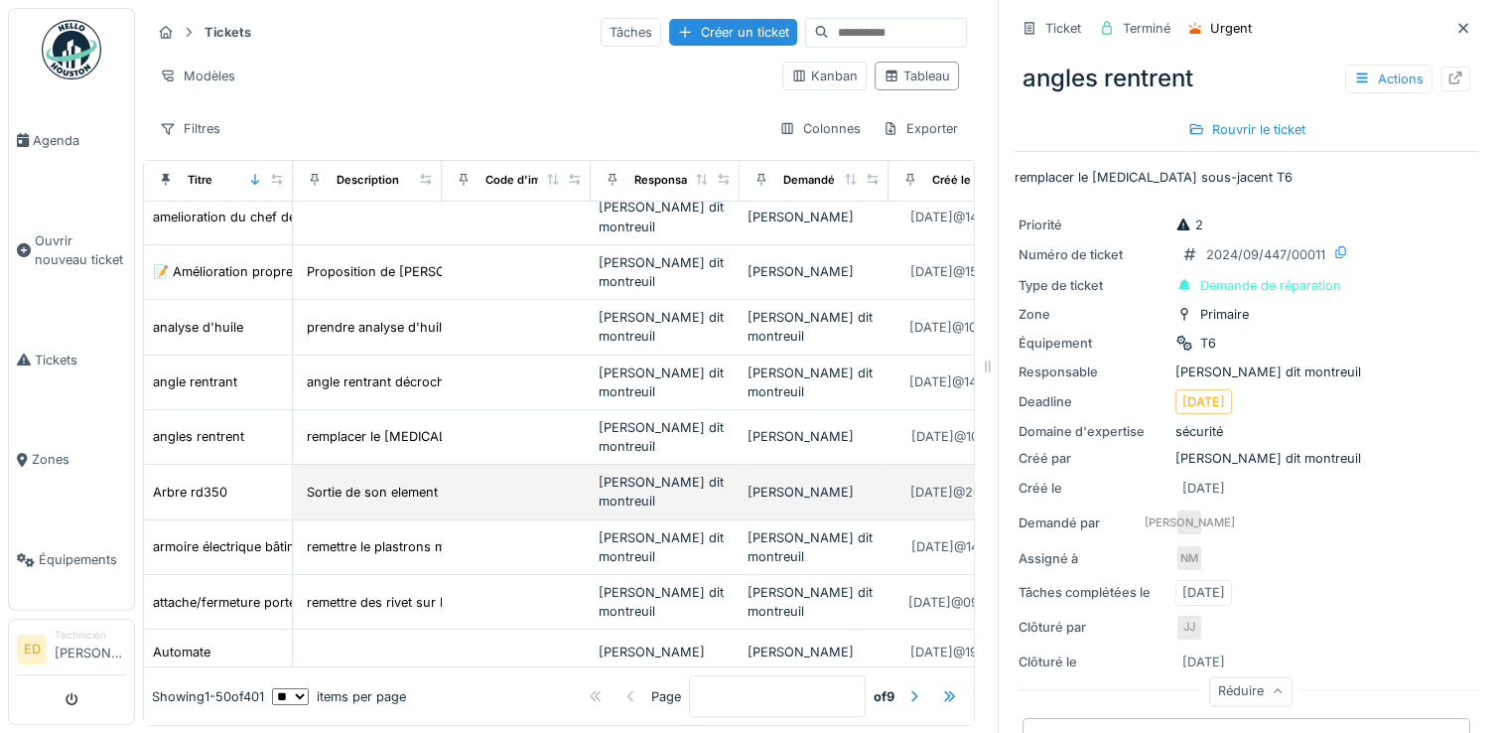
click at [602, 485] on div "Jeremy Jules dit montreuil" at bounding box center [665, 492] width 133 height 38
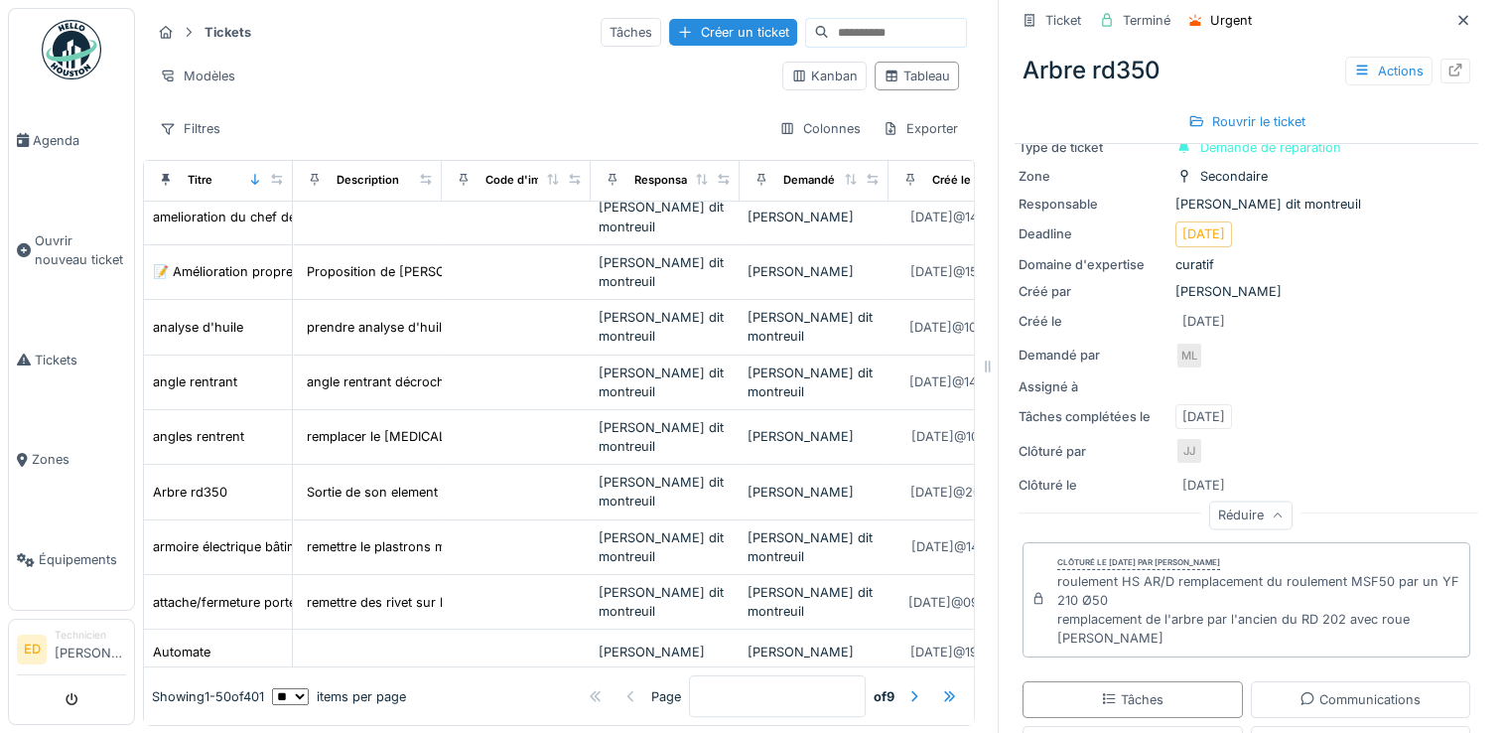
scroll to position [119, 0]
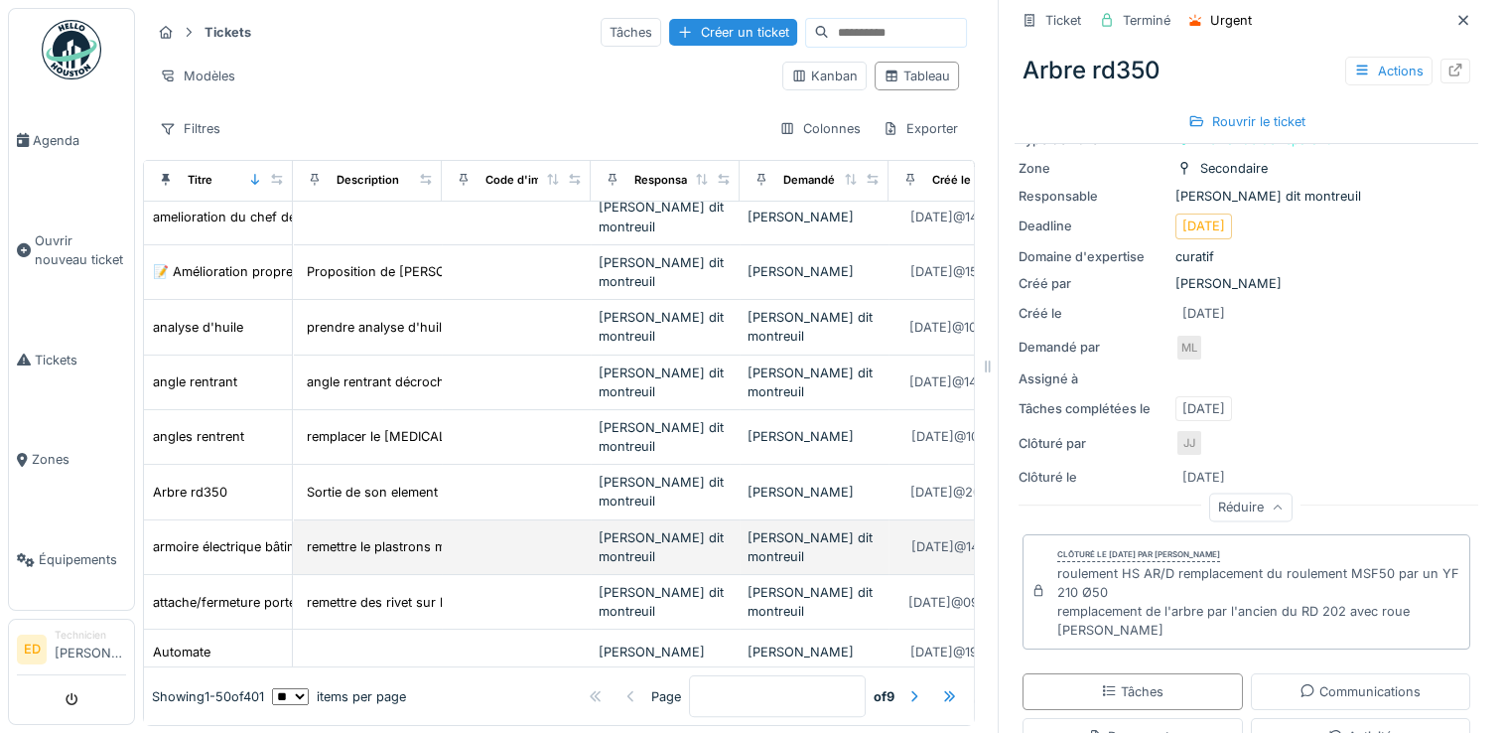
click at [538, 535] on td at bounding box center [516, 547] width 149 height 55
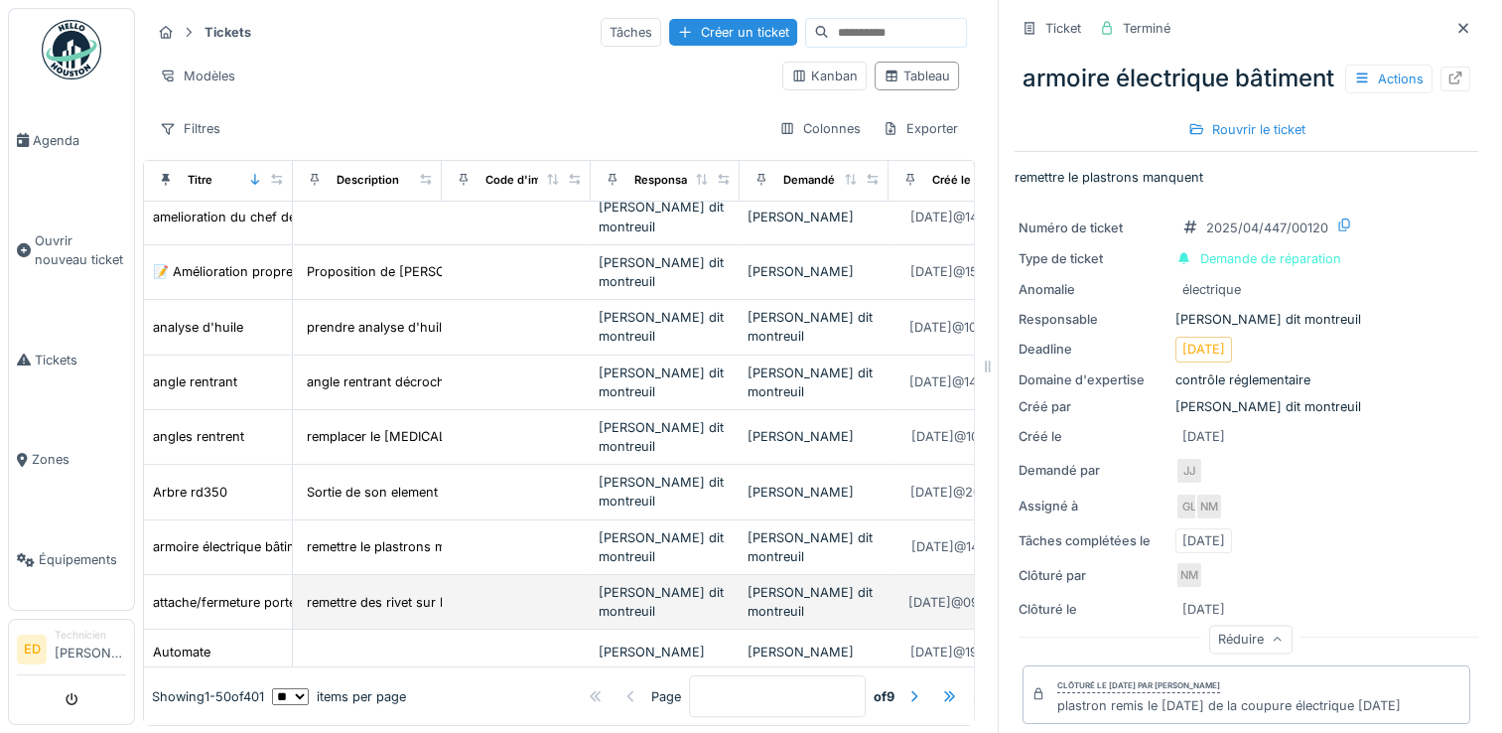
click at [543, 611] on td at bounding box center [516, 602] width 149 height 55
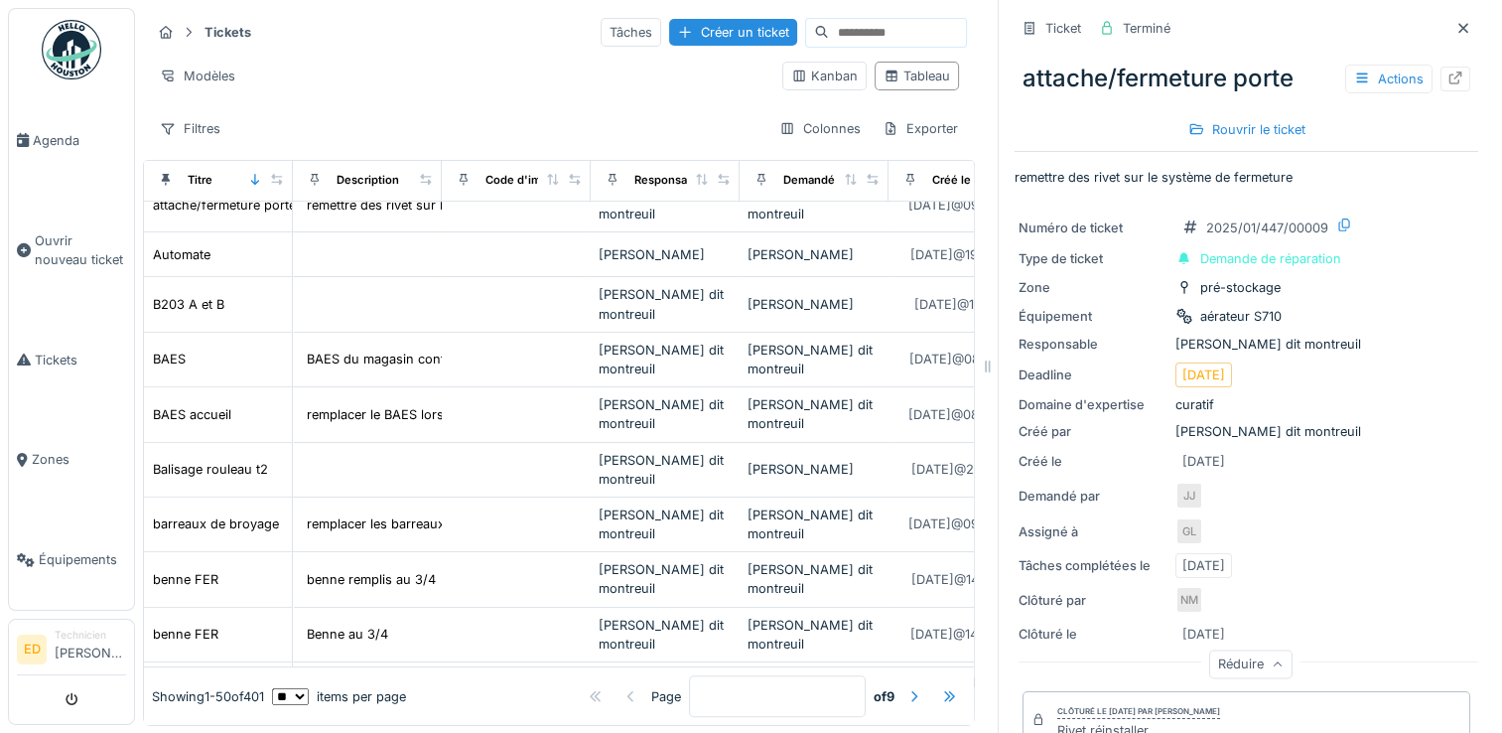
scroll to position [834, 0]
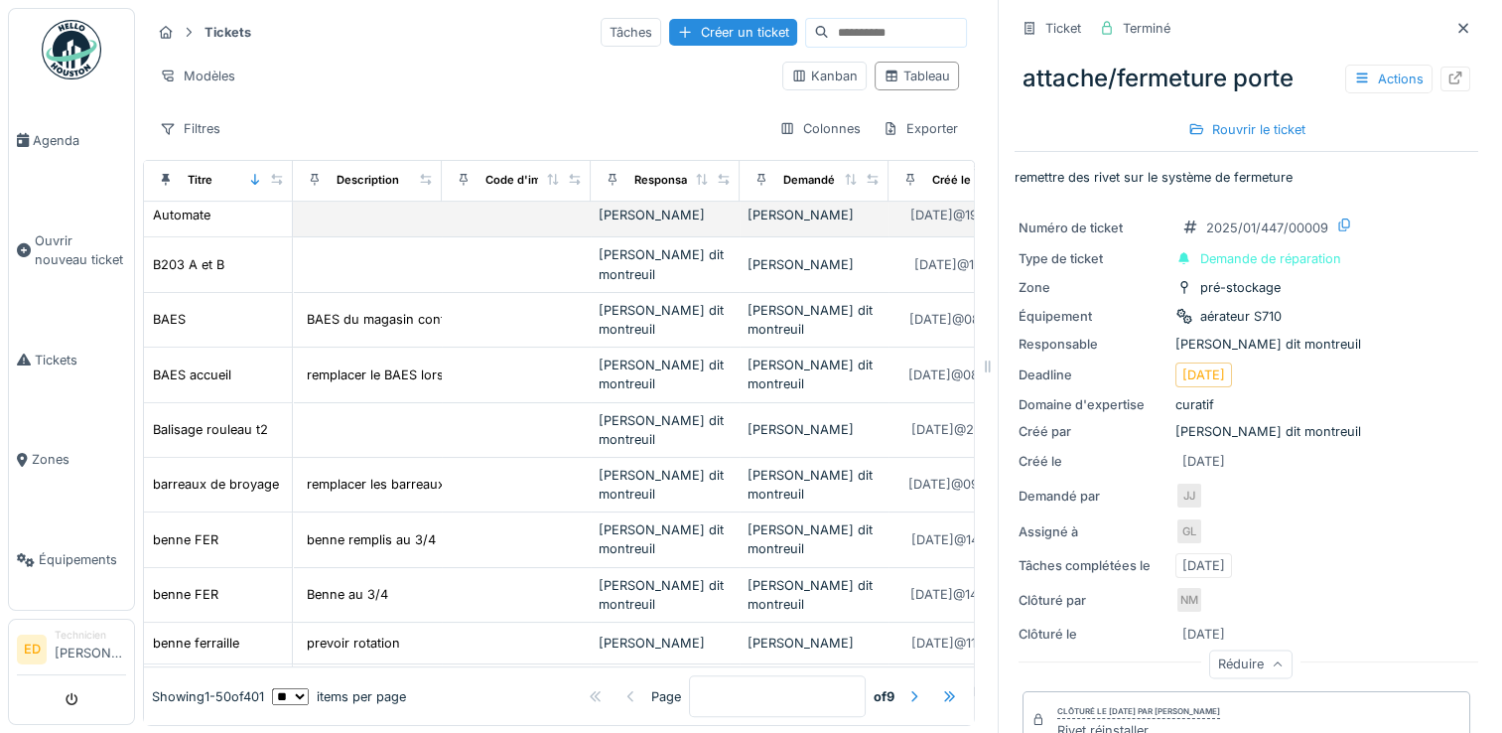
click at [796, 230] on td "Malween Leroy" at bounding box center [814, 215] width 149 height 45
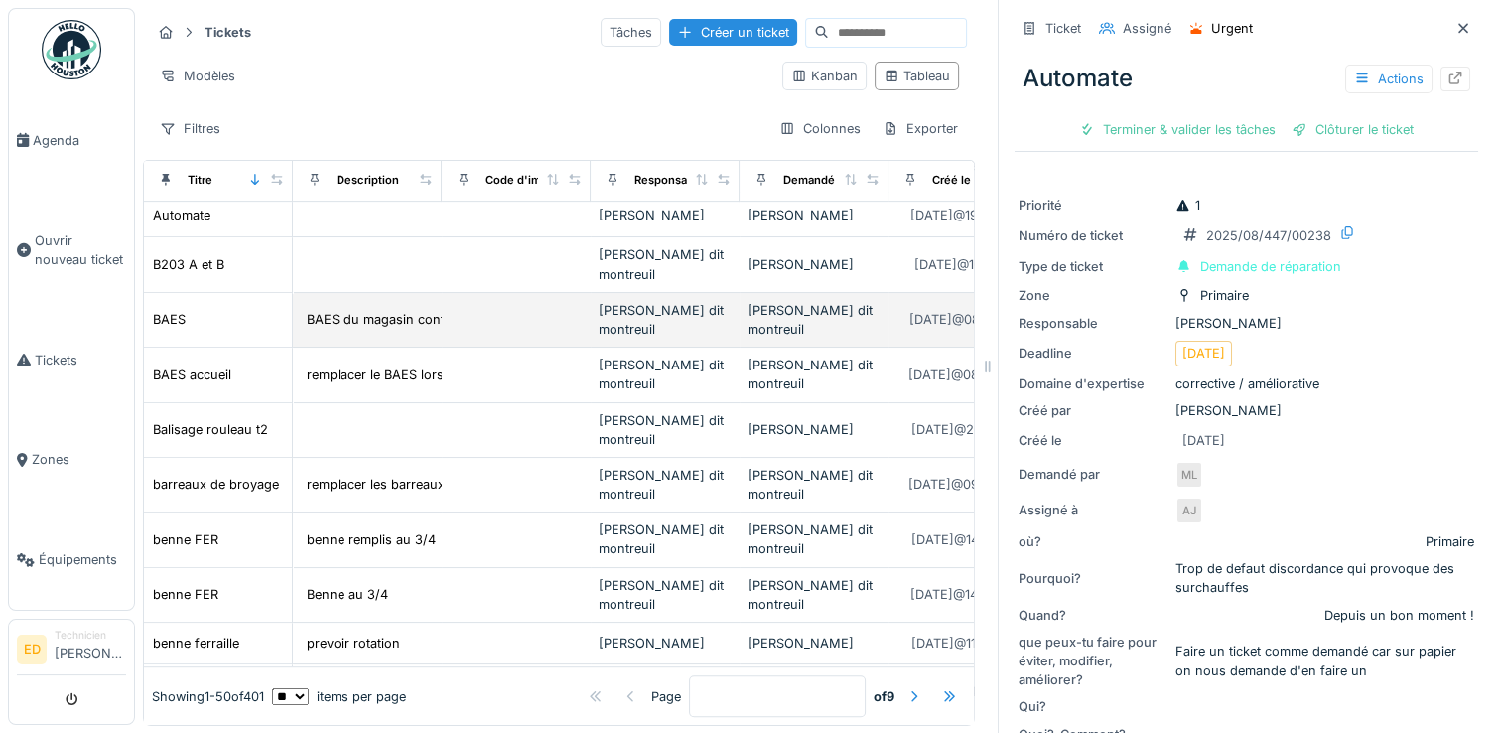
click at [707, 301] on div "Jeremy Jules dit montreuil" at bounding box center [665, 320] width 133 height 38
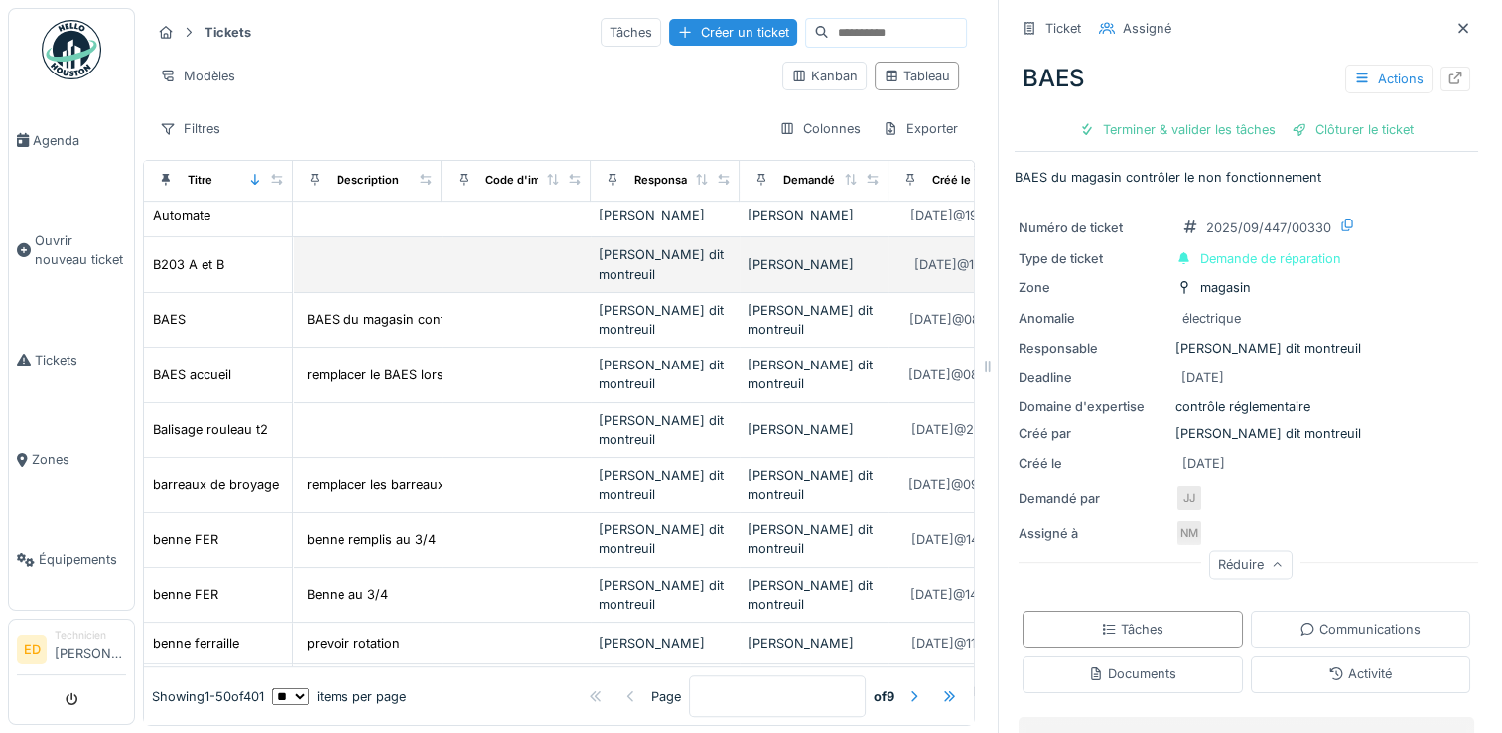
click at [696, 280] on td "Jeremy Jules dit montreuil" at bounding box center [665, 264] width 149 height 55
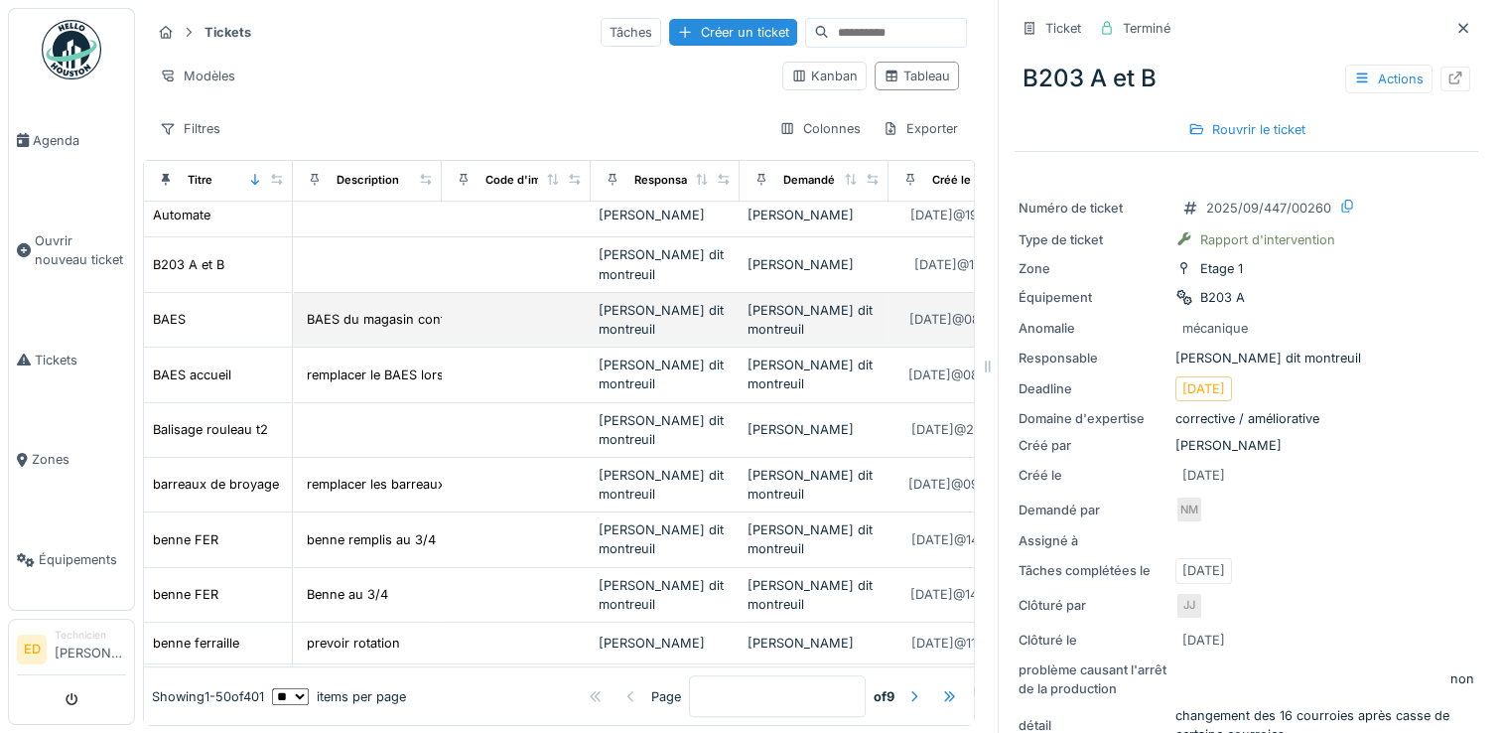
click at [687, 307] on div "Jeremy Jules dit montreuil" at bounding box center [665, 320] width 133 height 38
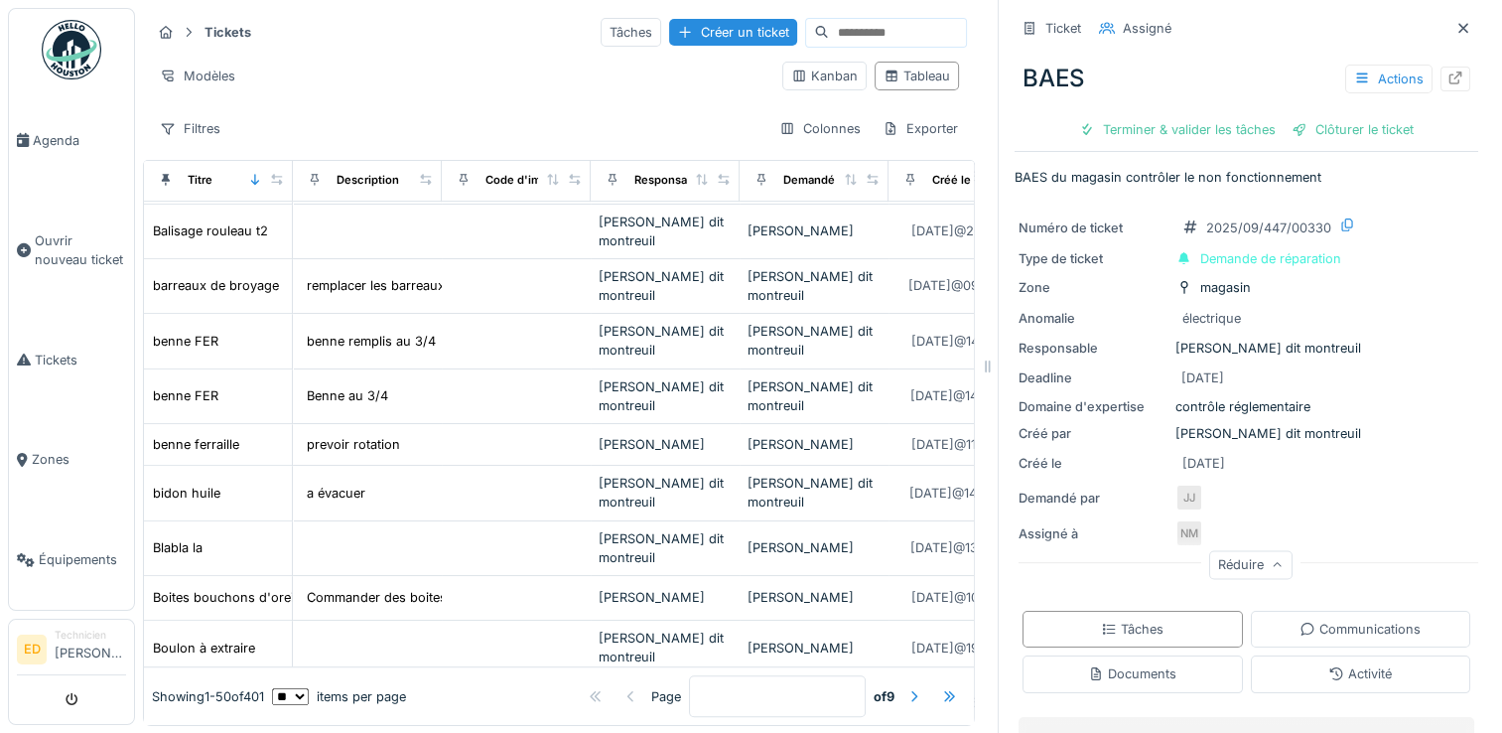
scroll to position [1072, 0]
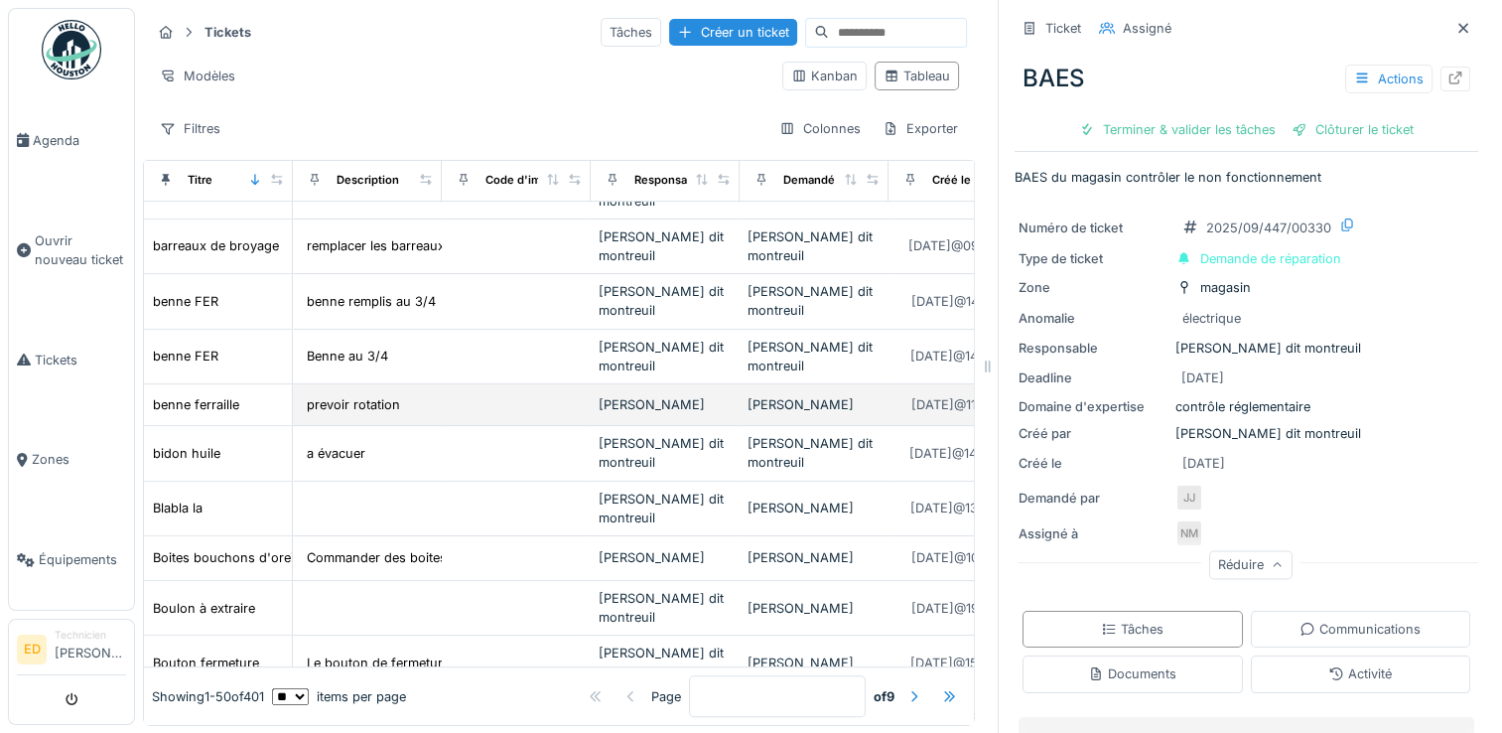
click at [691, 397] on div "Johanna Allais" at bounding box center [665, 404] width 133 height 19
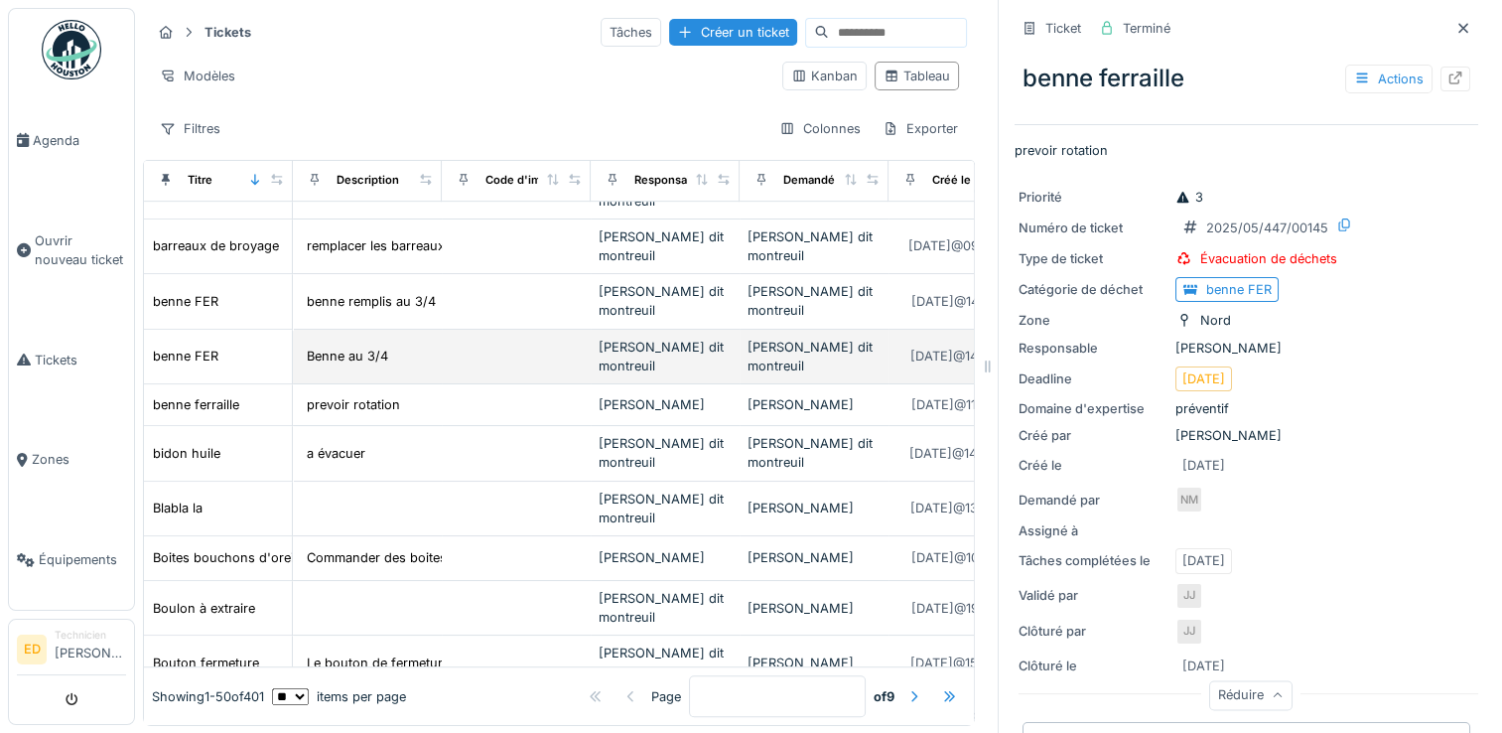
click at [646, 350] on div "Jeremy Jules dit montreuil" at bounding box center [665, 357] width 133 height 38
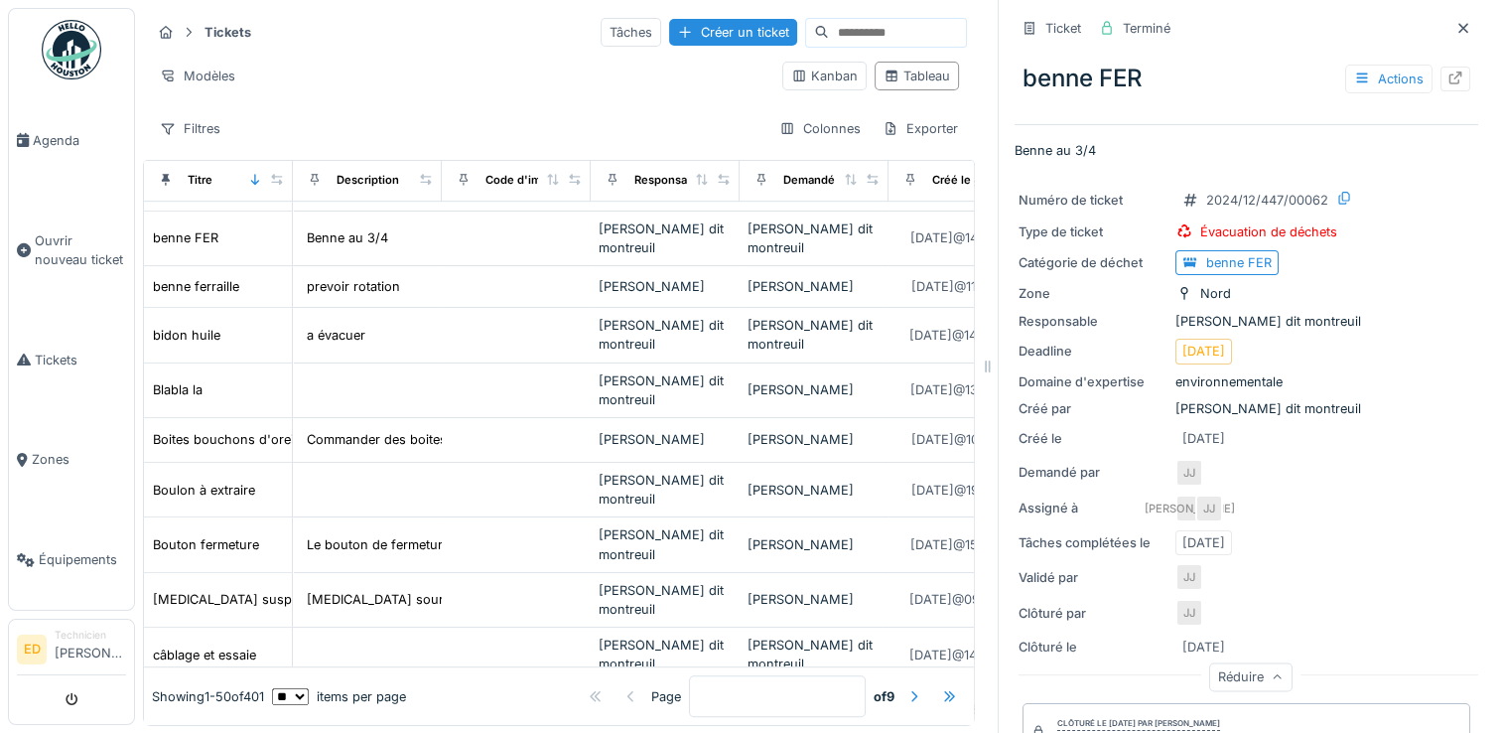
scroll to position [1191, 0]
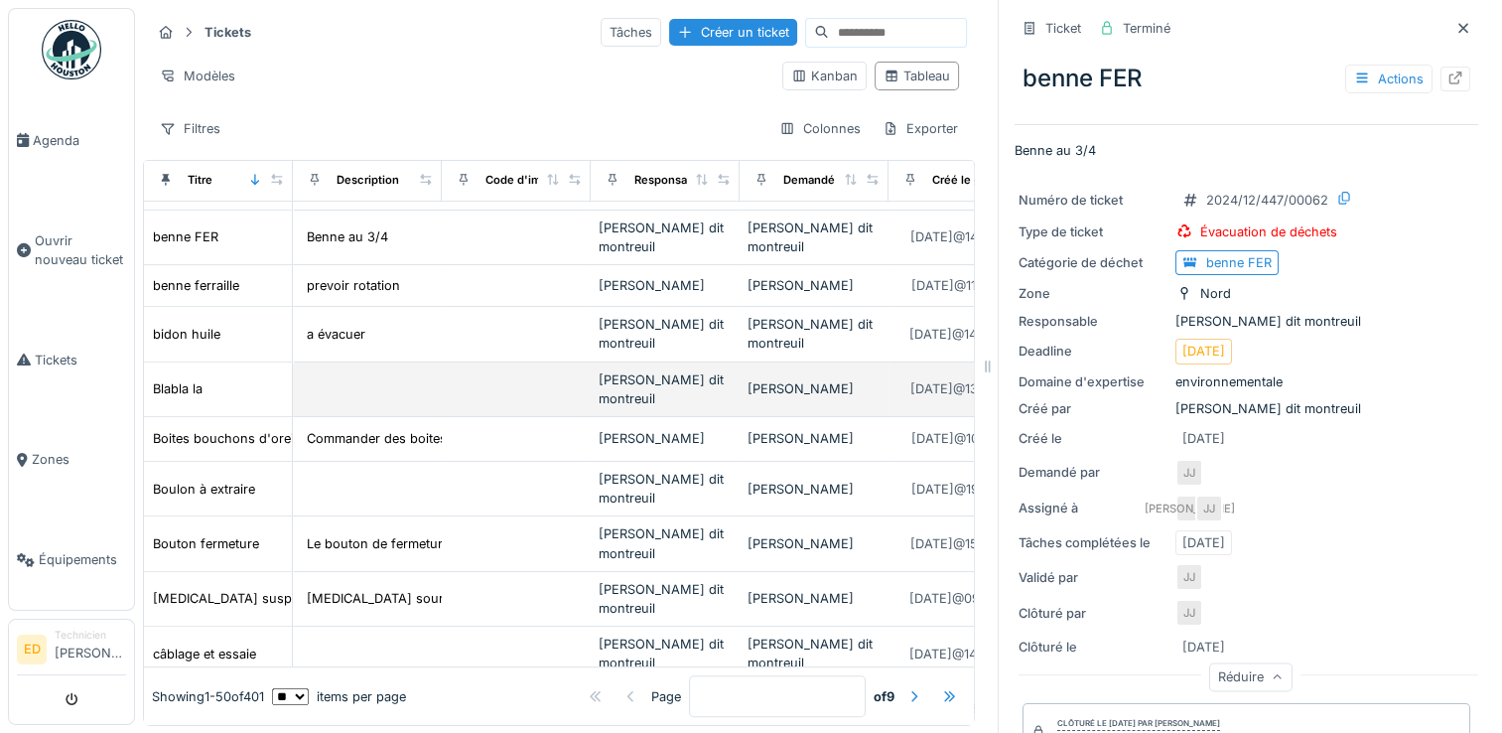
click at [820, 396] on td "Nicolas Menard" at bounding box center [814, 389] width 149 height 55
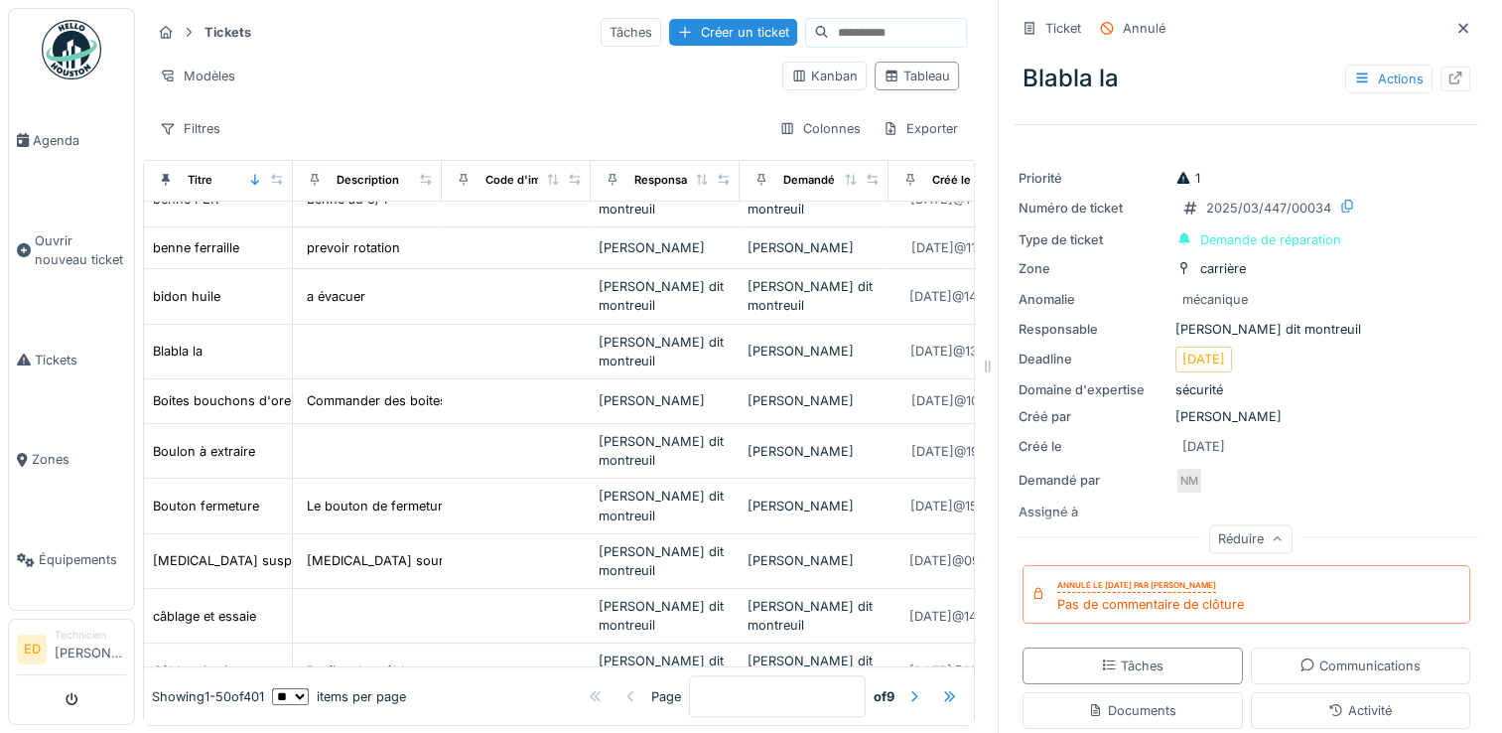
click at [928, 679] on div "Showing 1 - 50 of 401 ** ** ** *** *** *** items per page Page * of 9" at bounding box center [559, 696] width 830 height 58
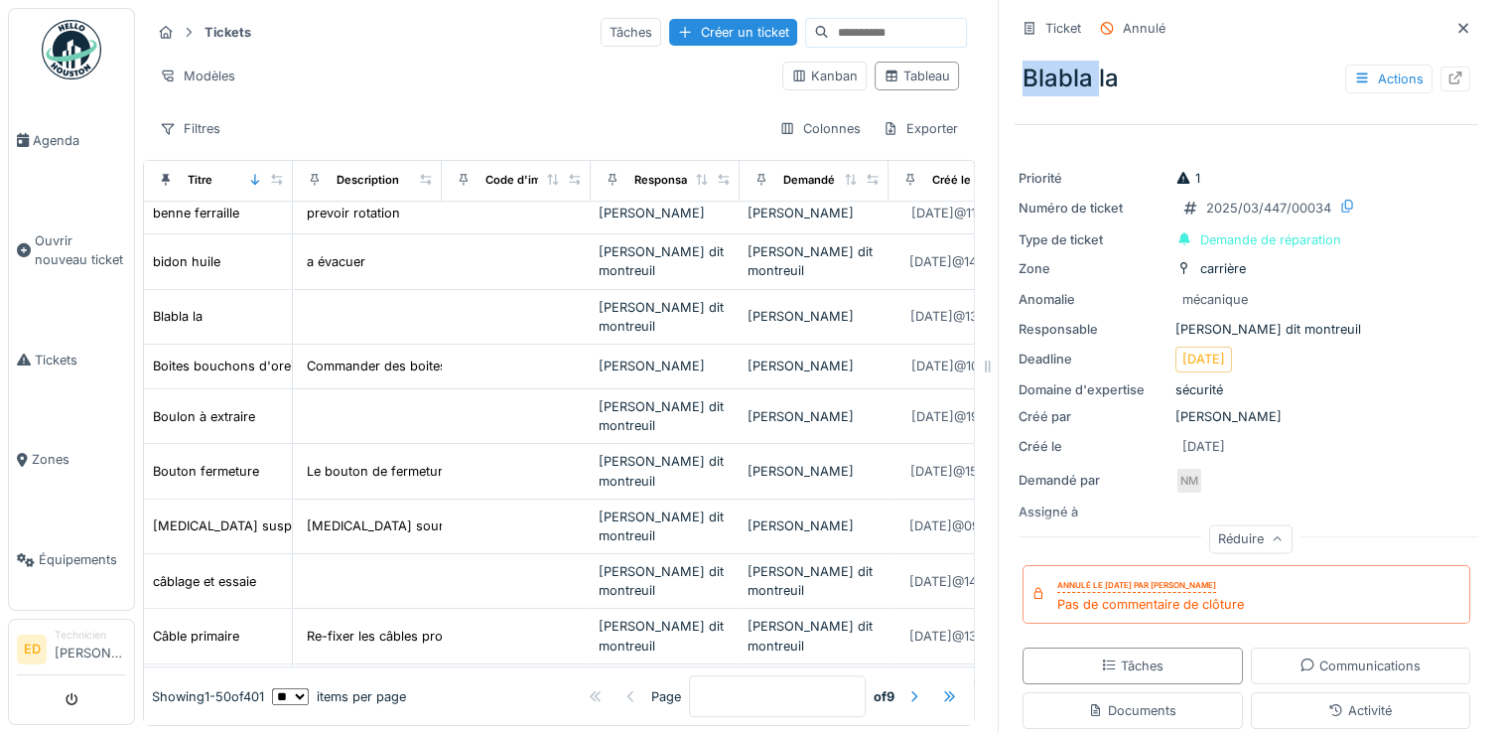
click at [928, 679] on div "Showing 1 - 50 of 401 ** ** ** *** *** *** items per page Page * of 9" at bounding box center [559, 696] width 830 height 58
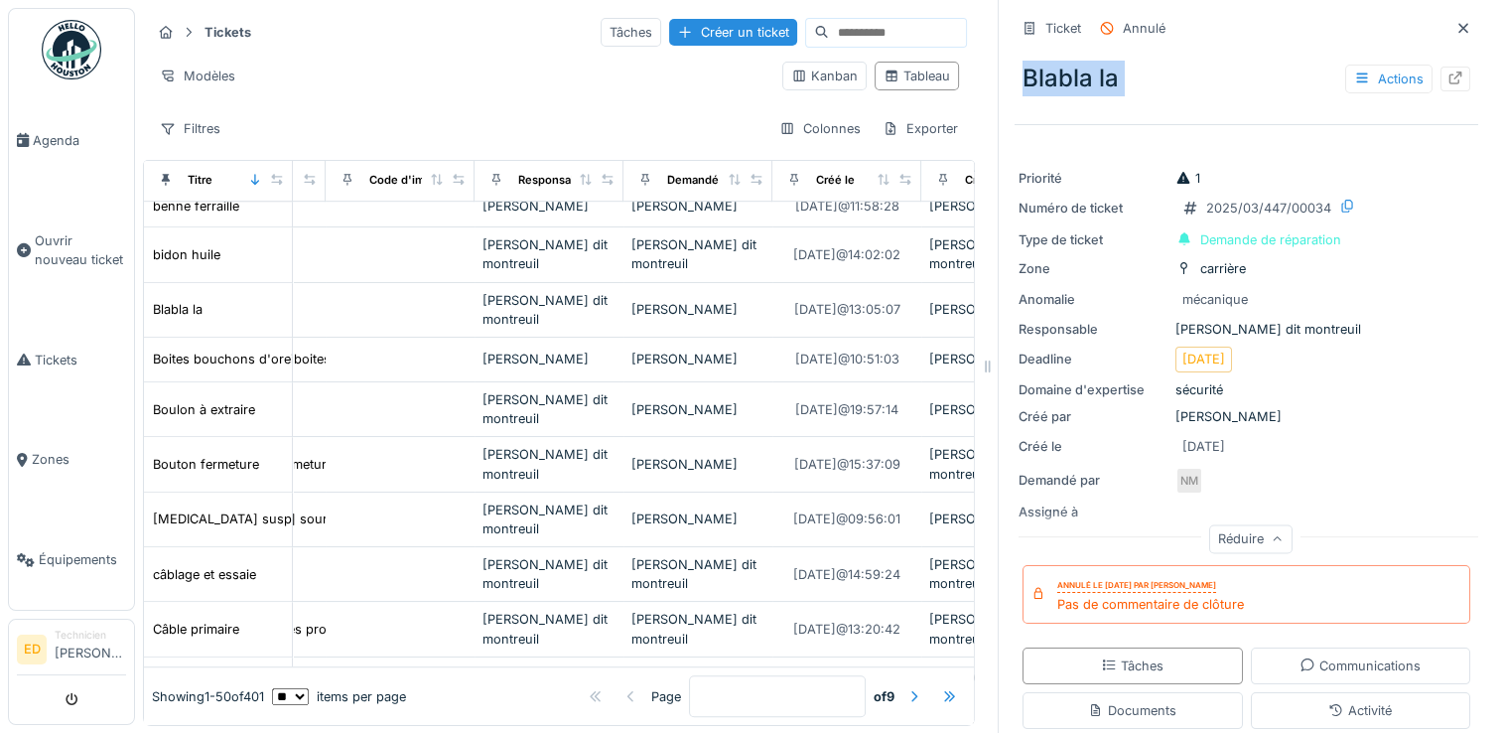
click at [928, 679] on div "Showing 1 - 50 of 401 ** ** ** *** *** *** items per page Page * of 9" at bounding box center [559, 696] width 830 height 58
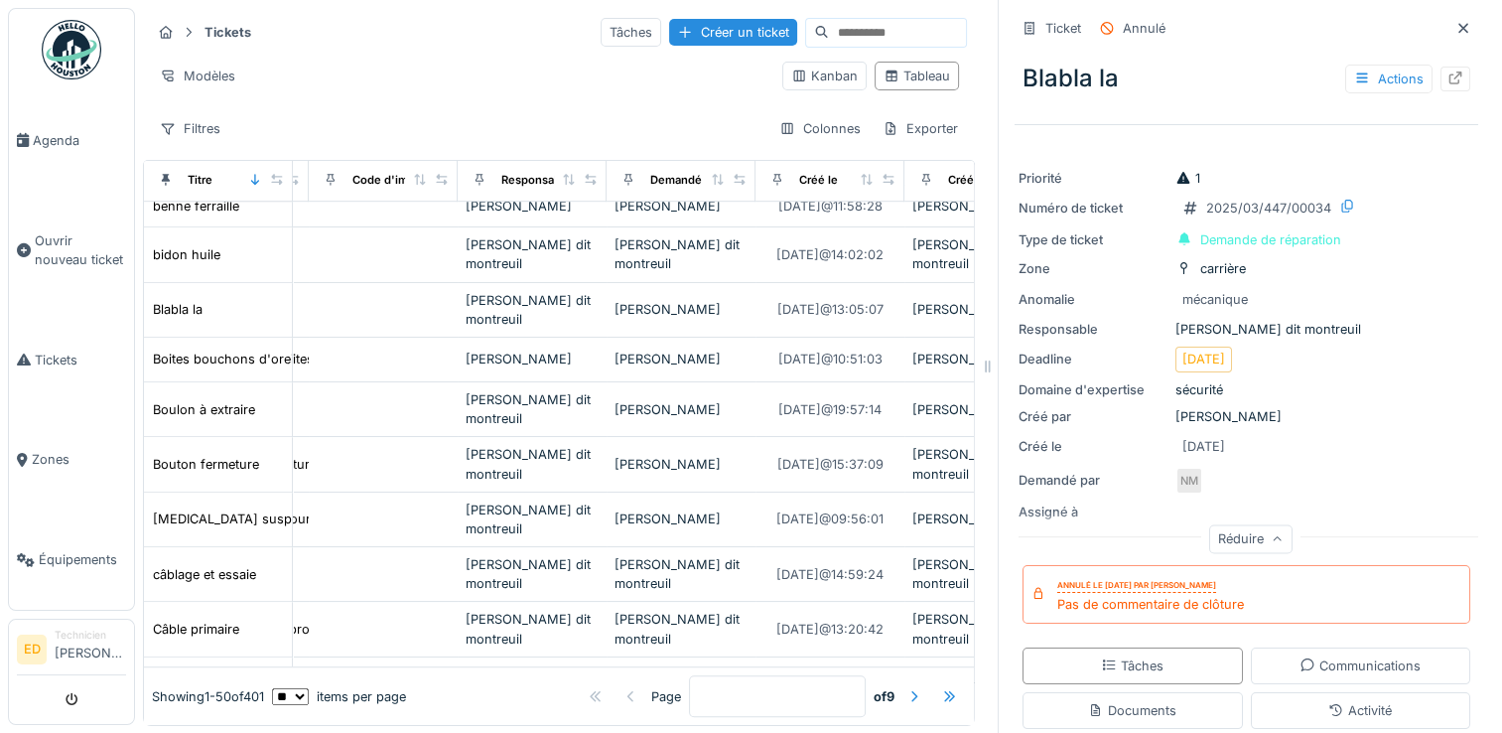
click at [928, 679] on div "Showing 1 - 50 of 401 ** ** ** *** *** *** items per page Page * of 9" at bounding box center [559, 696] width 830 height 58
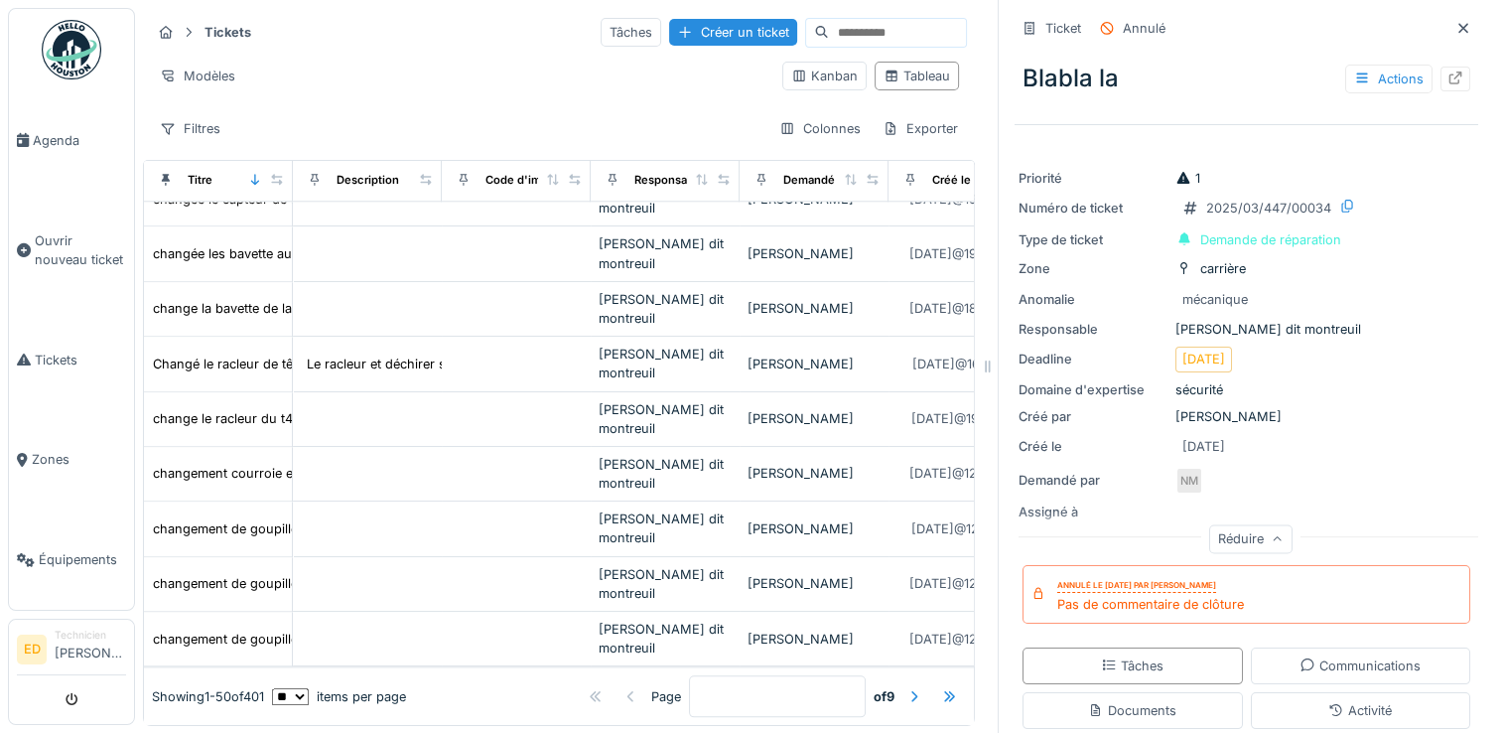
scroll to position [2255, 0]
click at [906, 687] on div at bounding box center [914, 696] width 16 height 19
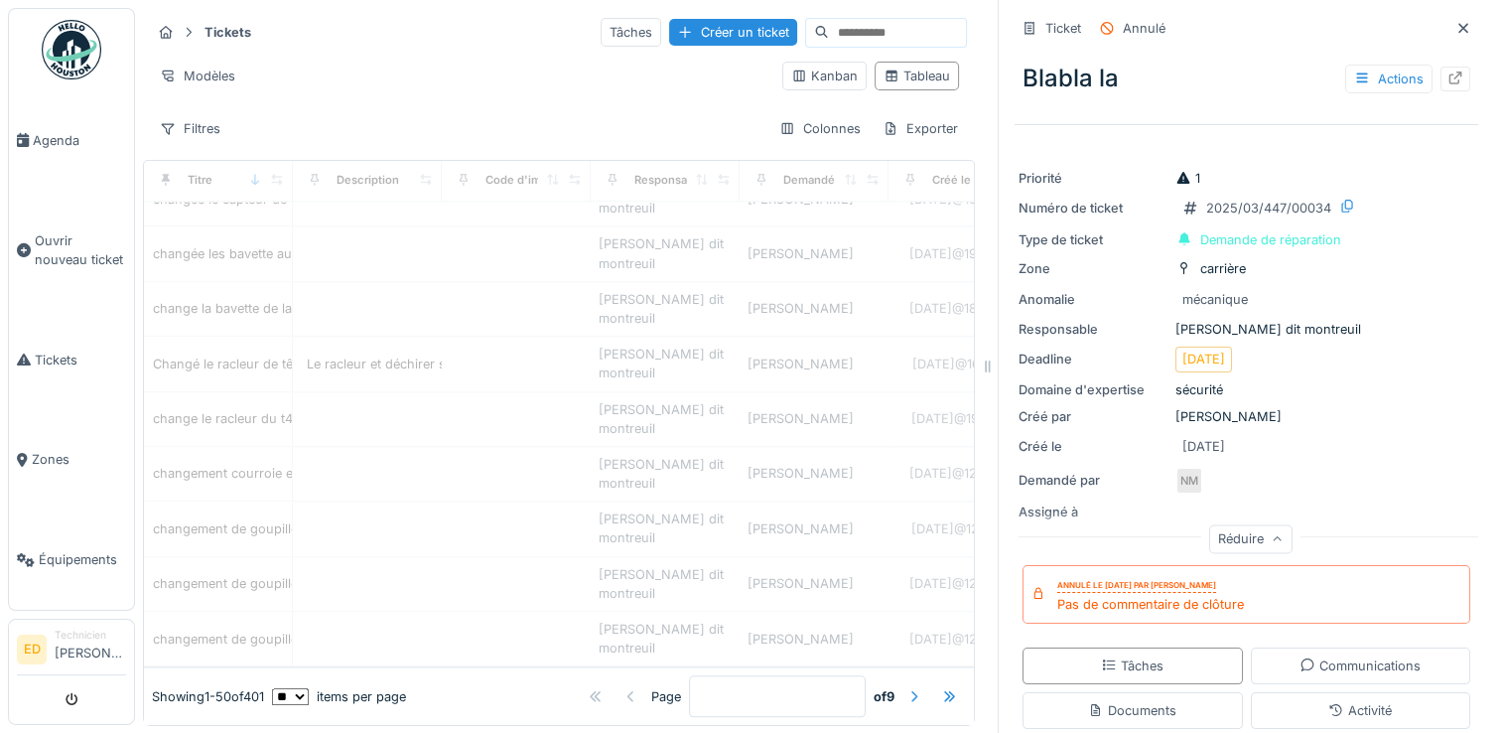
type input "*"
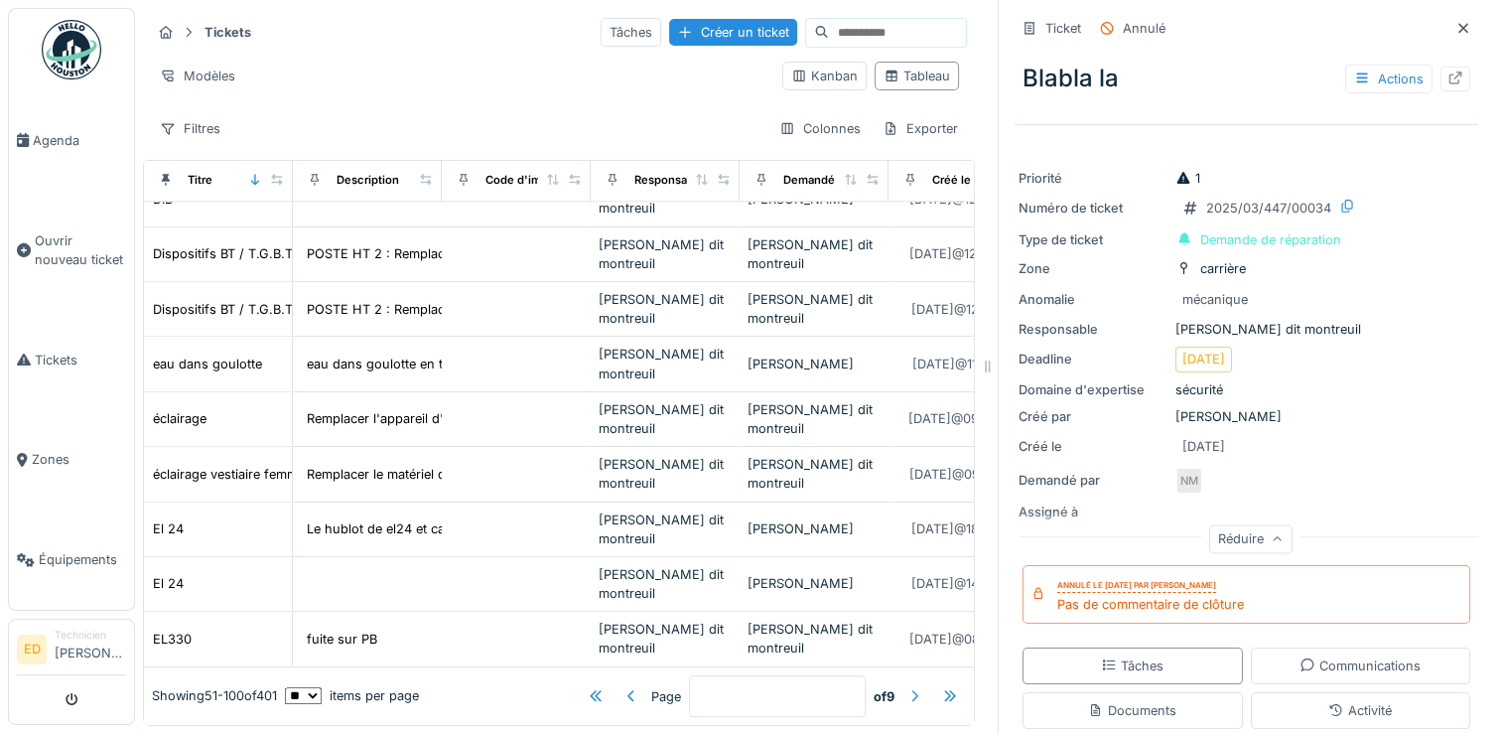
scroll to position [2217, 0]
click at [54, 157] on link "Agenda" at bounding box center [71, 140] width 125 height 100
